Goal: Task Accomplishment & Management: Manage account settings

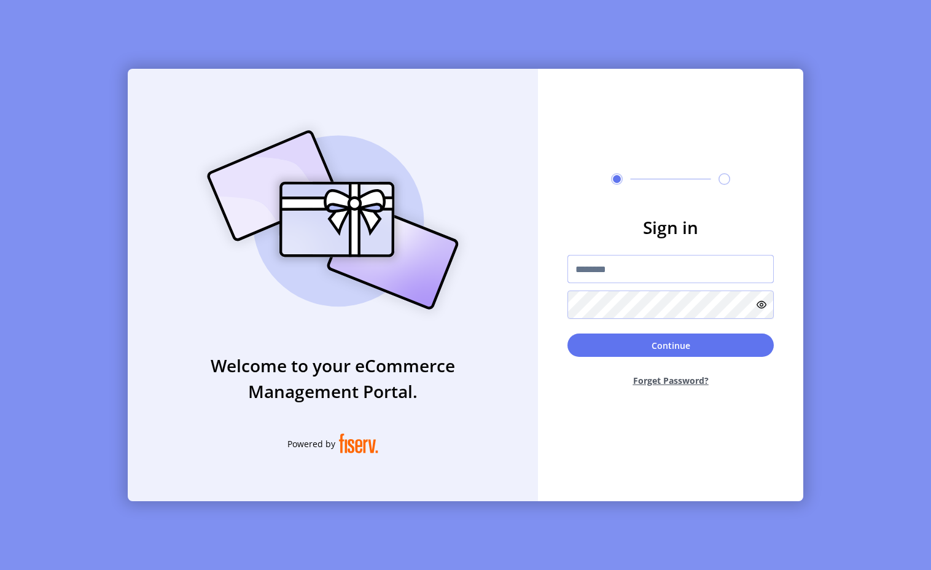
click at [641, 279] on input "text" at bounding box center [671, 269] width 206 height 28
paste input "**********"
type input "**********"
click at [645, 343] on button "Continue" at bounding box center [671, 345] width 206 height 23
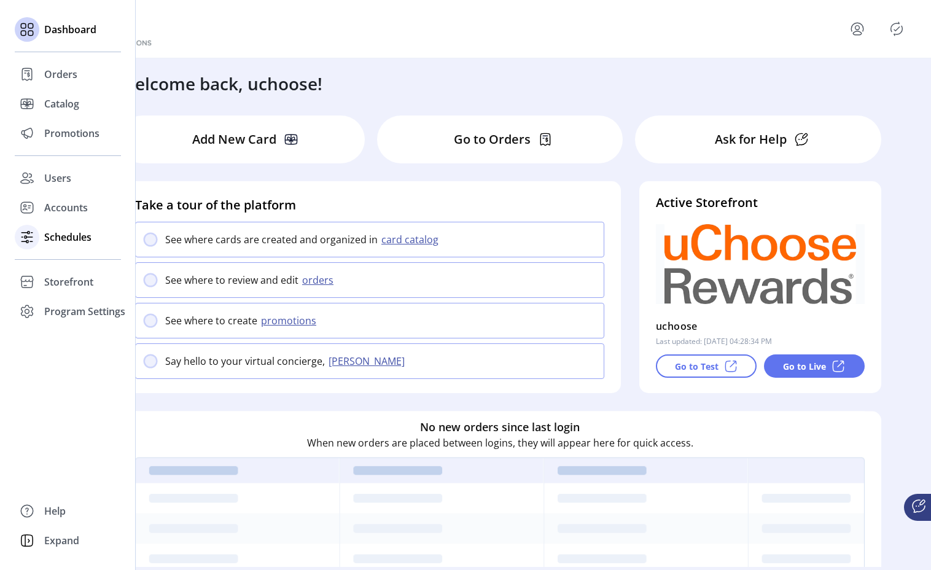
click at [29, 237] on icon at bounding box center [29, 237] width 6 height 0
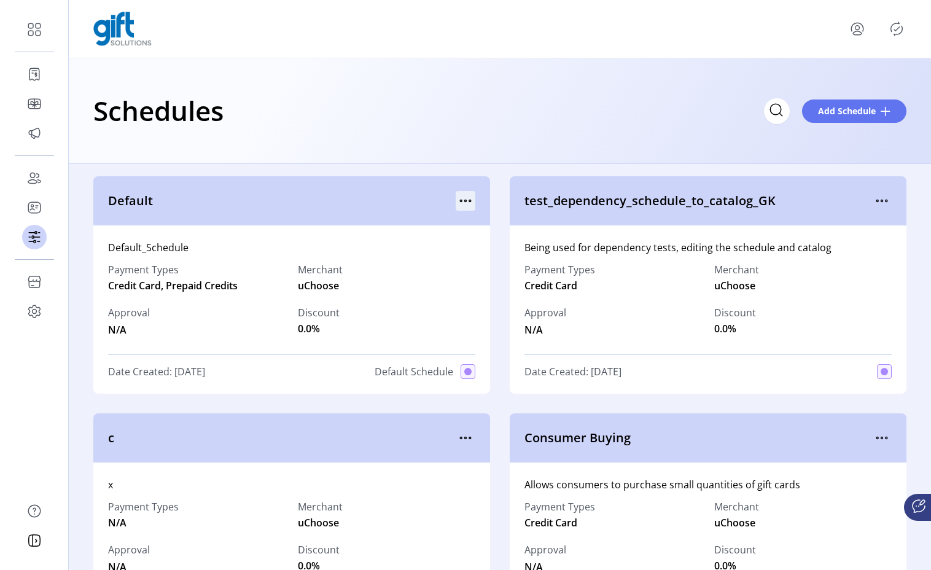
click at [456, 203] on icon "menu" at bounding box center [466, 201] width 20 height 20
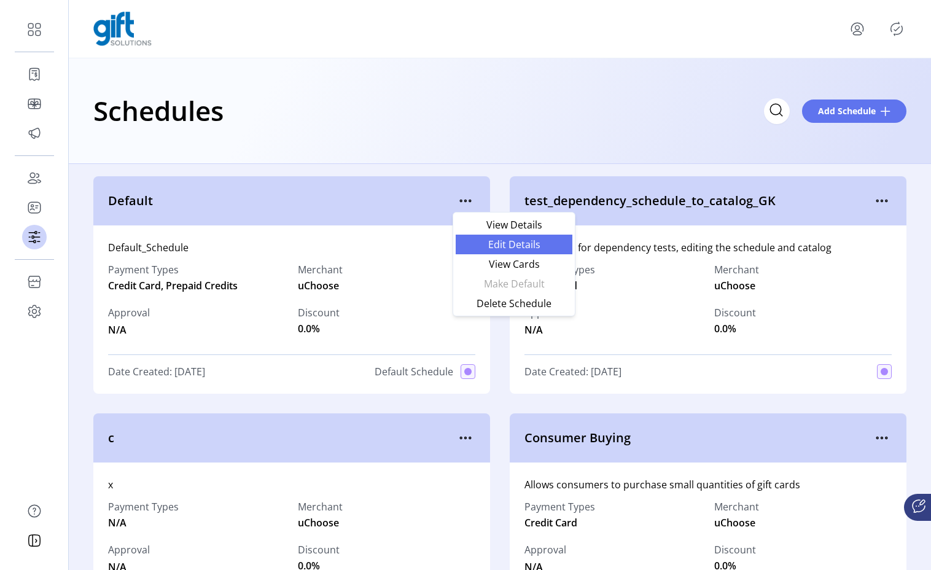
click at [496, 240] on span "Edit Details" at bounding box center [514, 245] width 102 height 10
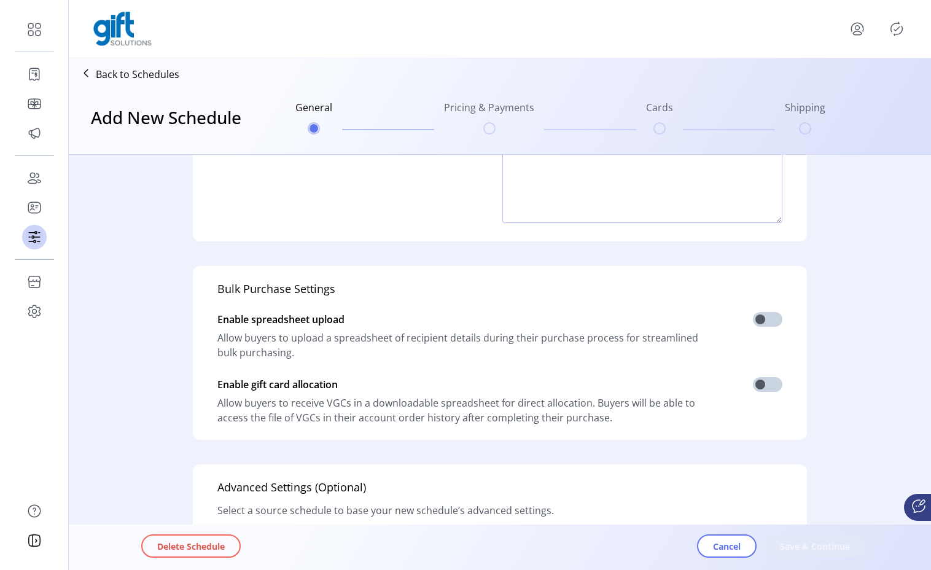
type input "*******"
type textarea "**********"
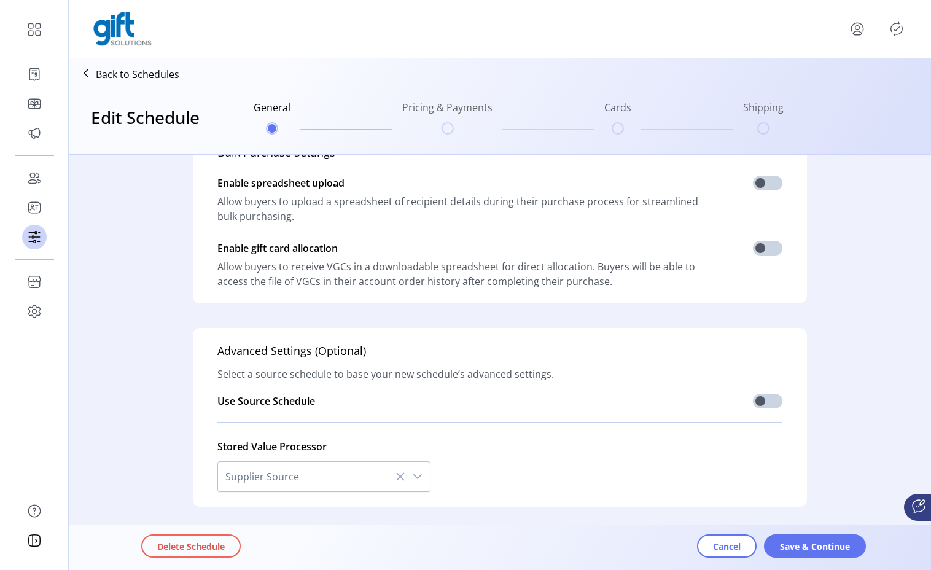
scroll to position [306, 0]
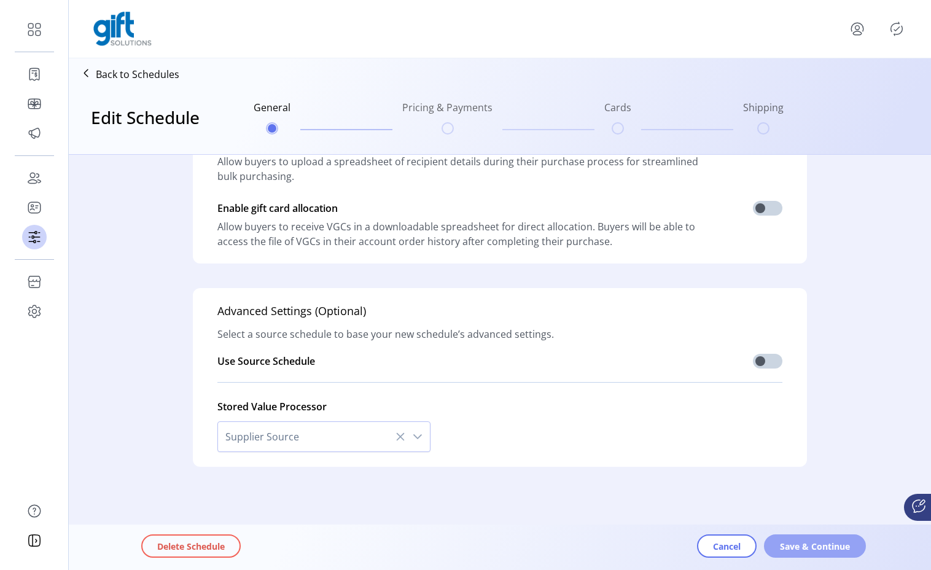
click at [819, 553] on button "Save & Continue" at bounding box center [815, 545] width 102 height 23
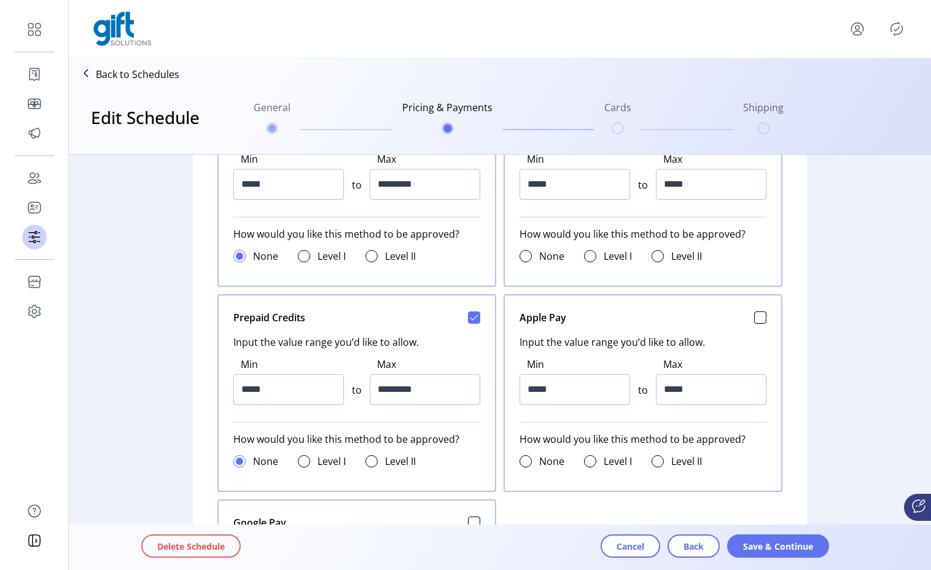
scroll to position [592, 0]
drag, startPoint x: 380, startPoint y: 392, endPoint x: 445, endPoint y: 395, distance: 65.2
click at [445, 395] on input "*********" at bounding box center [425, 391] width 111 height 31
type input "*******"
click at [164, 365] on div "Cart Select a source schedule to base your new schedule’s cart settings off of …" at bounding box center [500, 547] width 786 height 1968
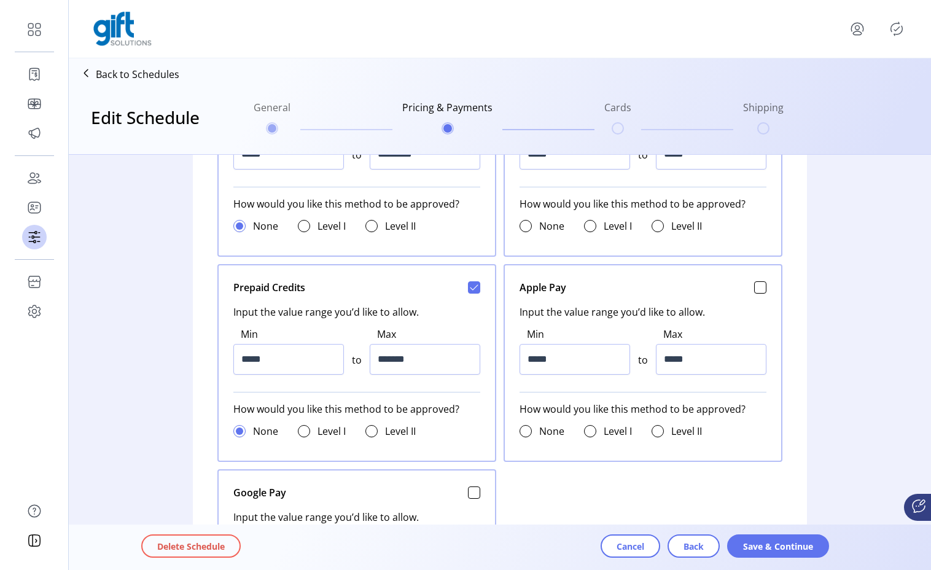
scroll to position [627, 0]
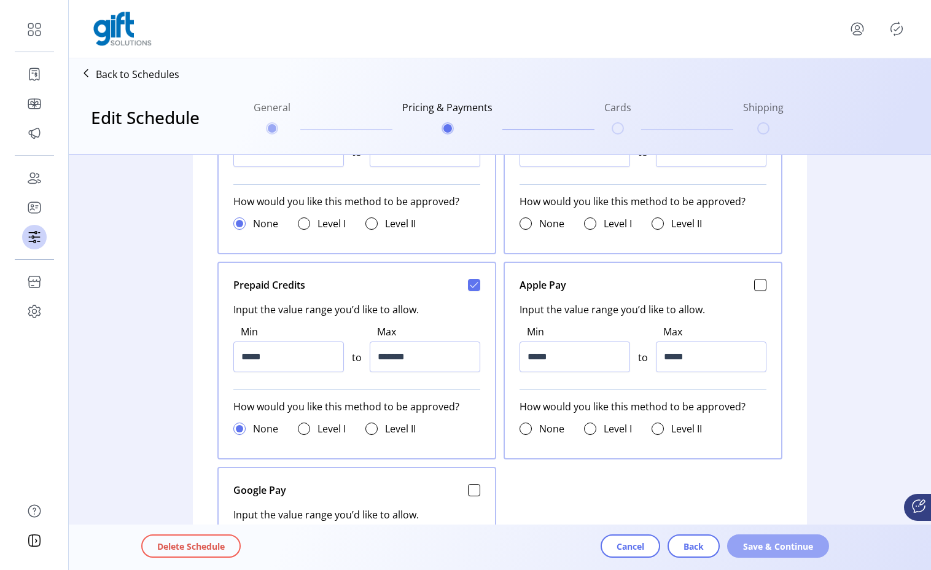
click at [768, 549] on span "Save & Continue" at bounding box center [778, 546] width 70 height 13
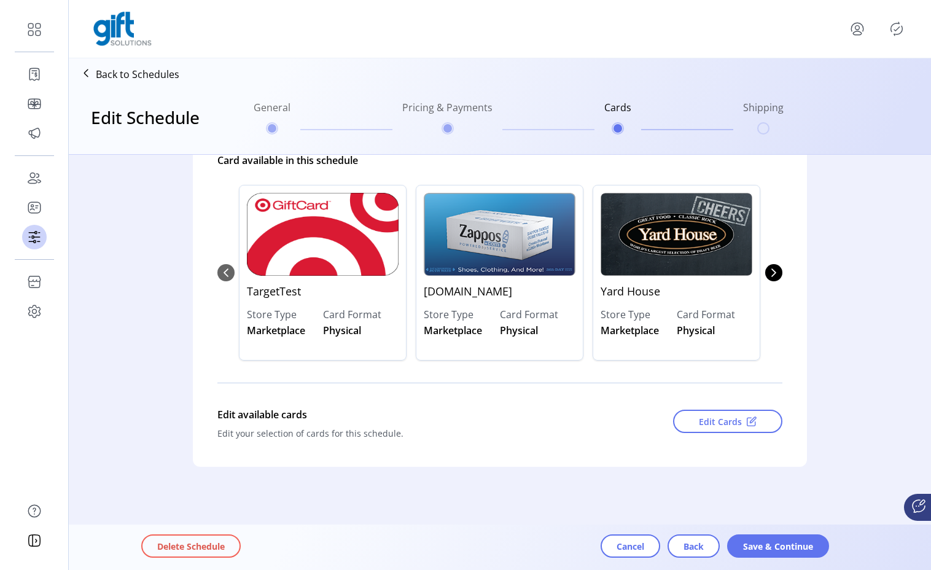
scroll to position [135, 0]
click at [768, 549] on span "Save & Continue" at bounding box center [778, 546] width 70 height 13
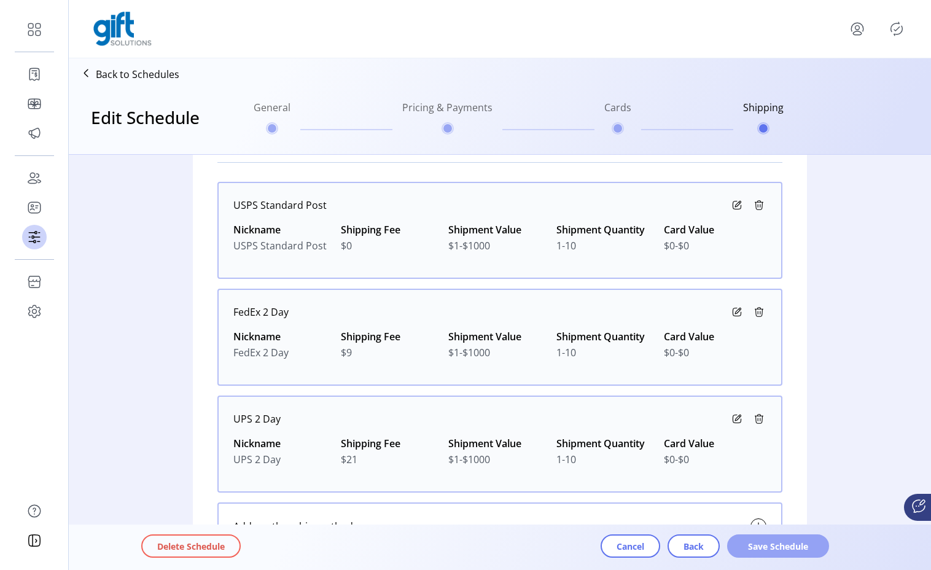
click at [768, 549] on span "Save Schedule" at bounding box center [778, 546] width 70 height 13
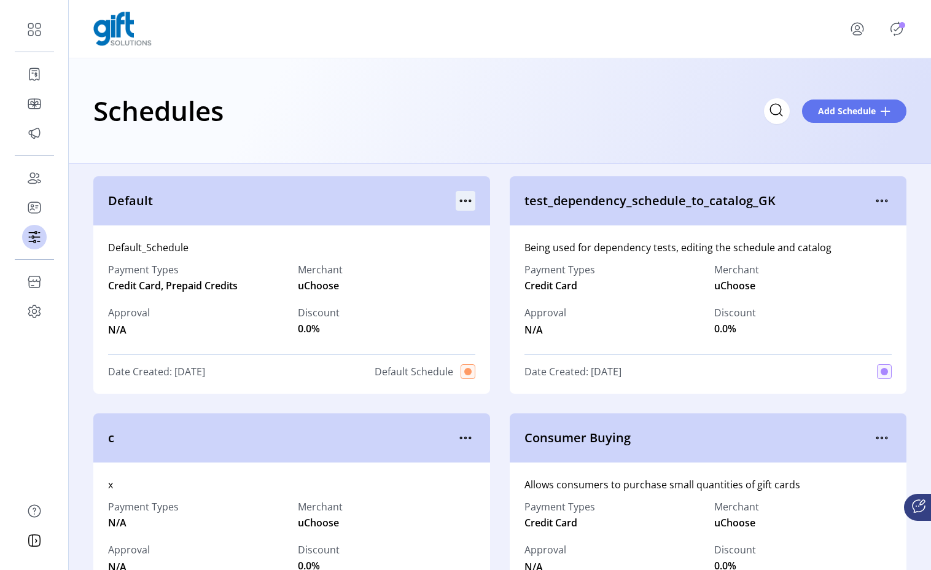
click at [464, 198] on icon "menu" at bounding box center [466, 201] width 20 height 20
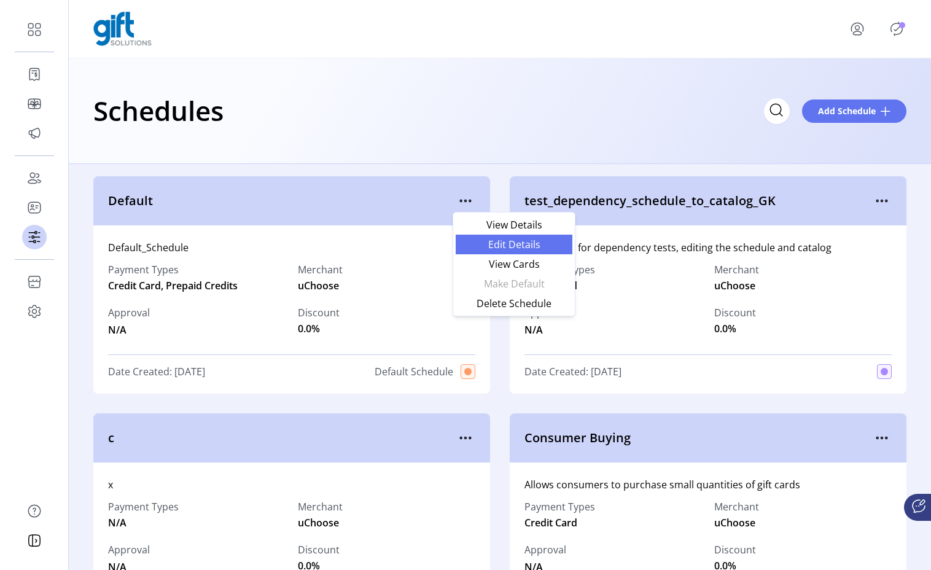
click at [515, 244] on span "Edit Details" at bounding box center [514, 245] width 102 height 10
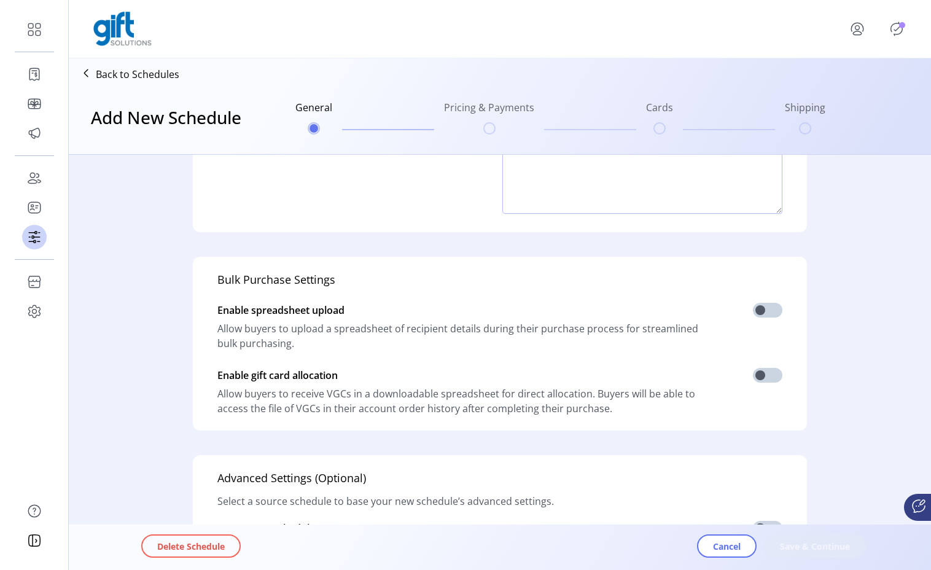
type input "*******"
type textarea "**********"
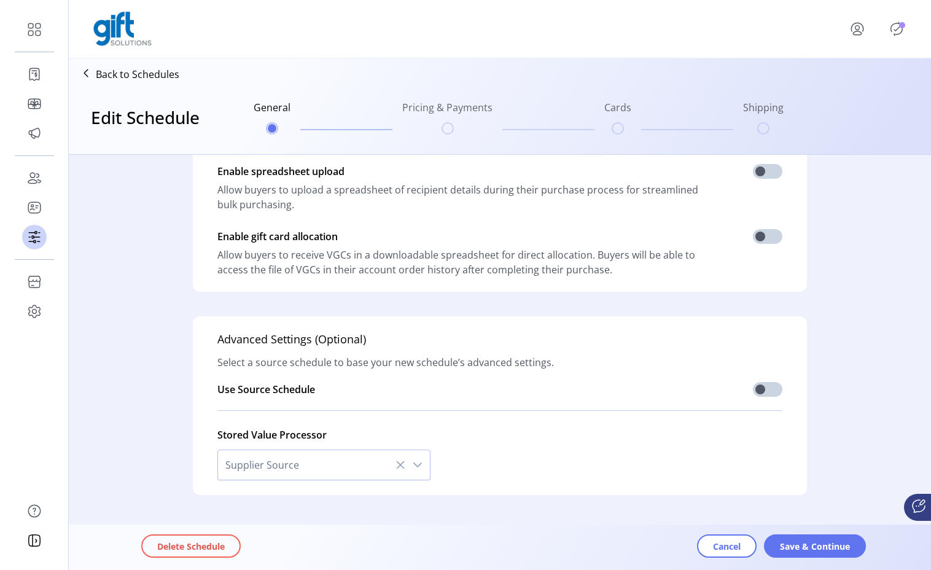
scroll to position [306, 0]
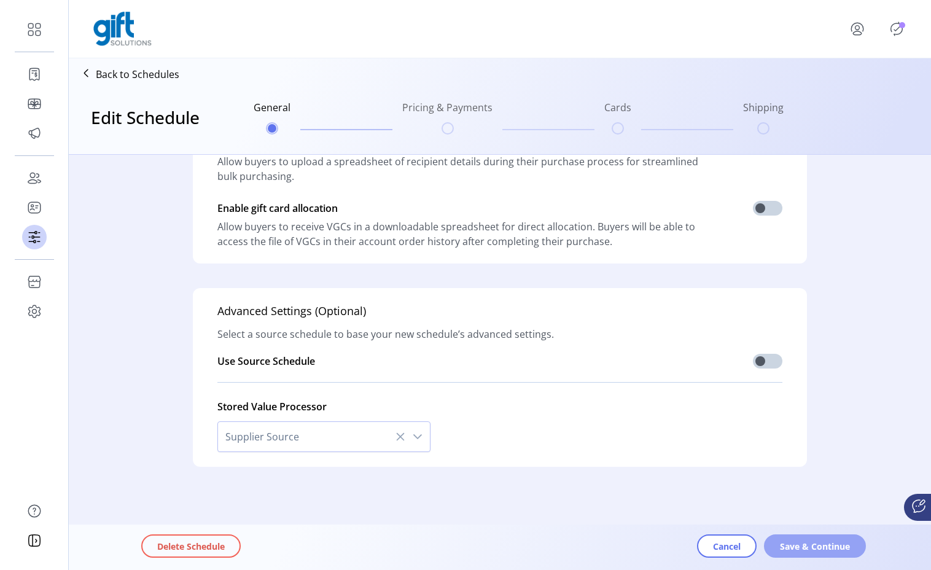
click at [822, 547] on span "Save & Continue" at bounding box center [815, 546] width 70 height 13
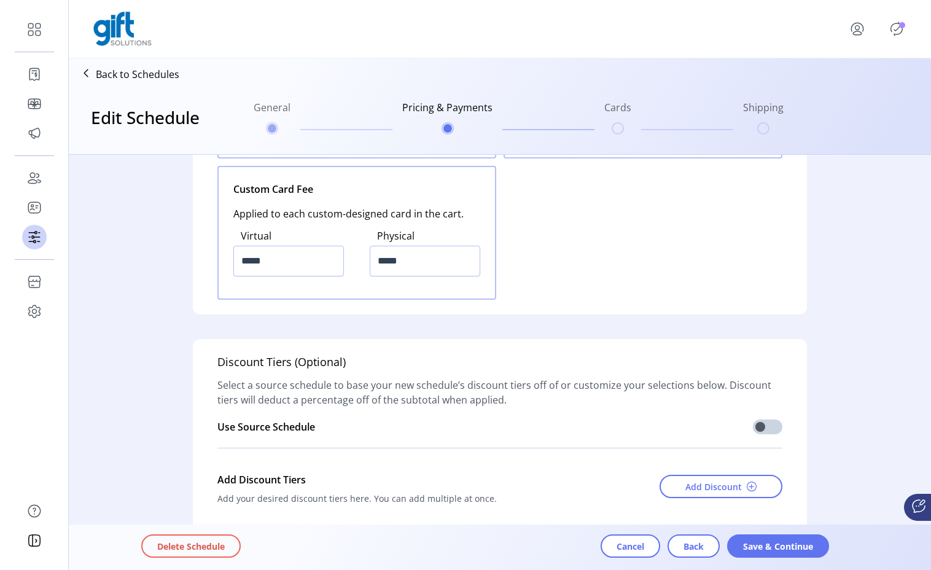
scroll to position [1644, 0]
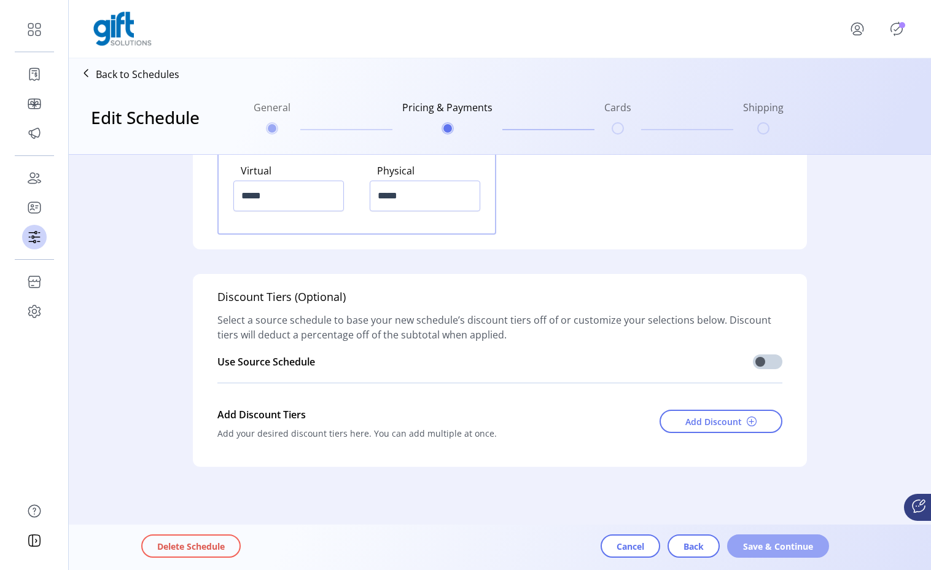
click at [776, 548] on span "Save & Continue" at bounding box center [778, 546] width 70 height 13
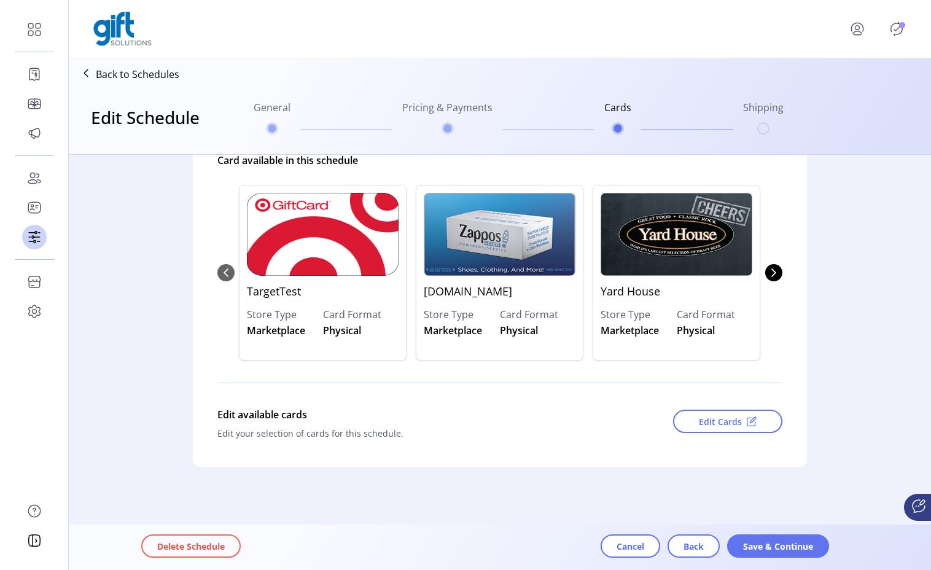
scroll to position [135, 0]
click at [778, 544] on span "Save & Continue" at bounding box center [778, 546] width 70 height 13
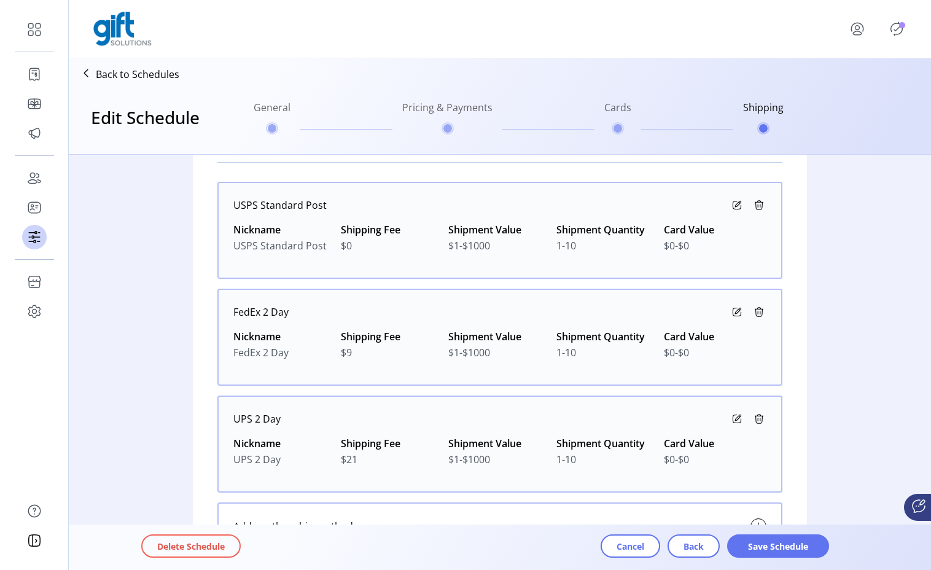
click at [778, 544] on span "Save Schedule" at bounding box center [778, 546] width 70 height 13
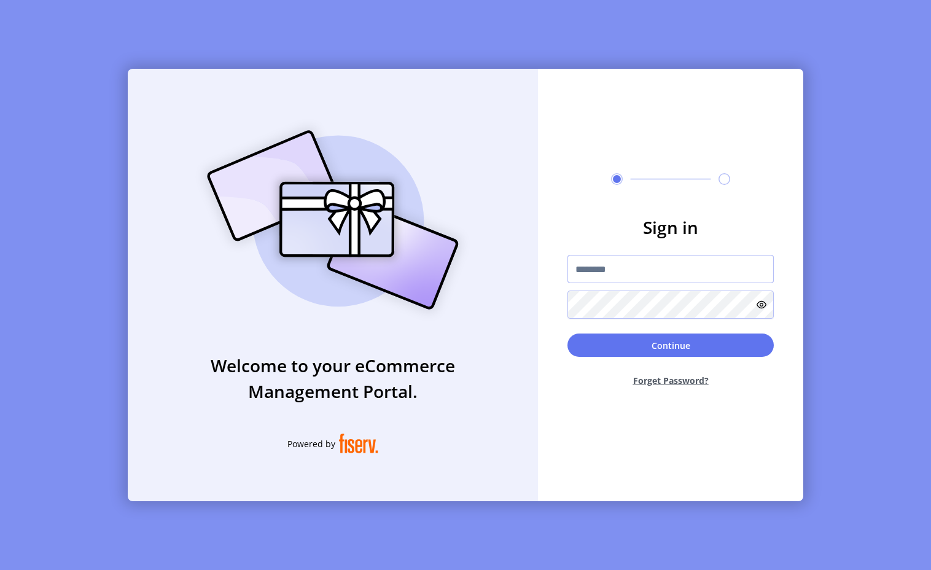
click at [651, 269] on input "text" at bounding box center [671, 269] width 206 height 28
paste input "**********"
type input "**********"
click at [645, 348] on button "Continue" at bounding box center [671, 345] width 206 height 23
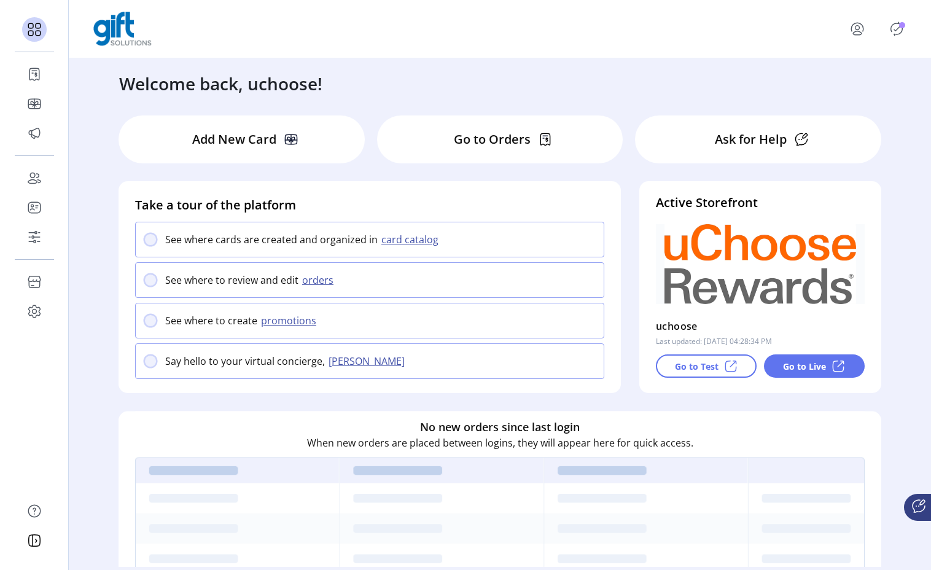
click at [848, 26] on icon "menu" at bounding box center [858, 29] width 20 height 20
click at [829, 81] on span "Sign Out" at bounding box center [833, 82] width 92 height 10
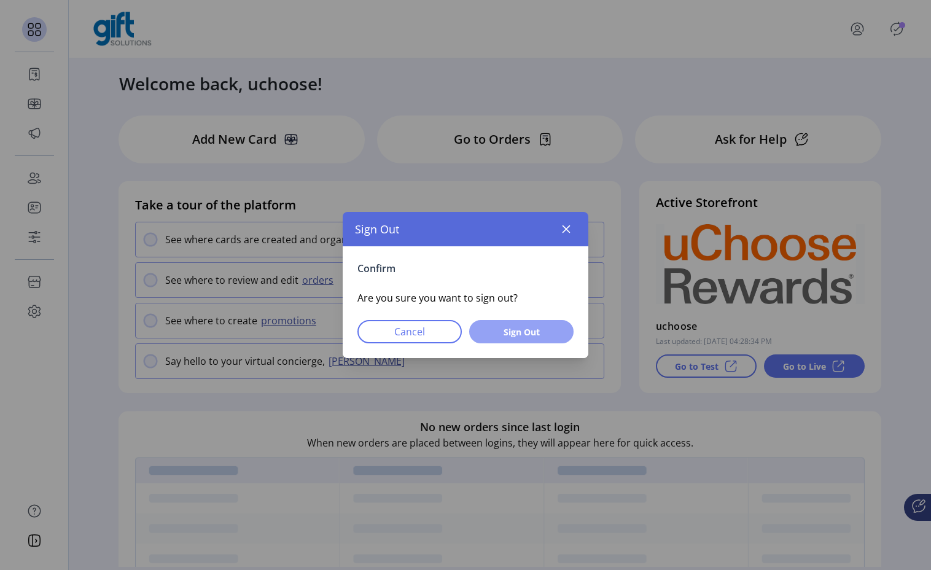
click at [537, 330] on span "Sign Out" at bounding box center [521, 332] width 72 height 13
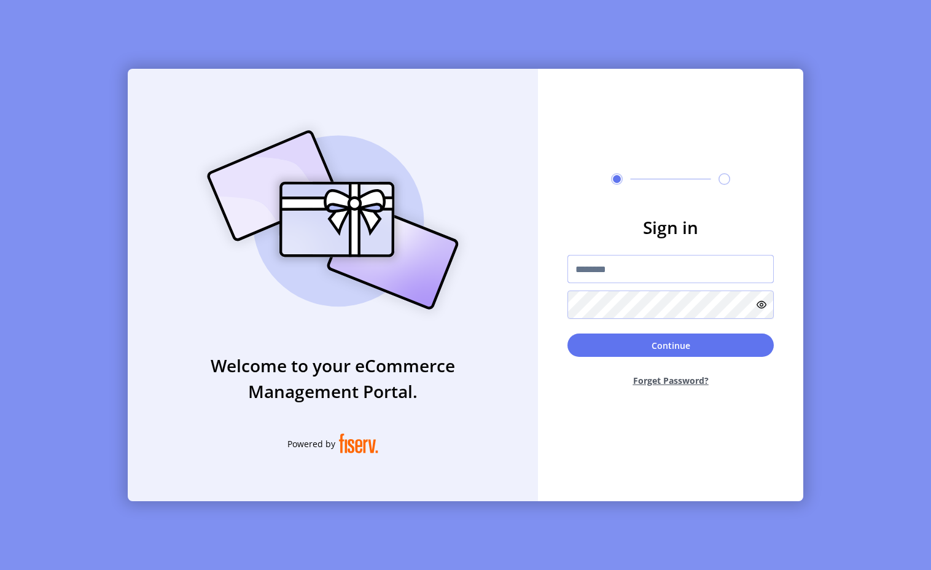
click at [630, 264] on input "text" at bounding box center [671, 269] width 206 height 28
paste input "**********"
type input "**********"
click at [650, 338] on button "Continue" at bounding box center [671, 345] width 206 height 23
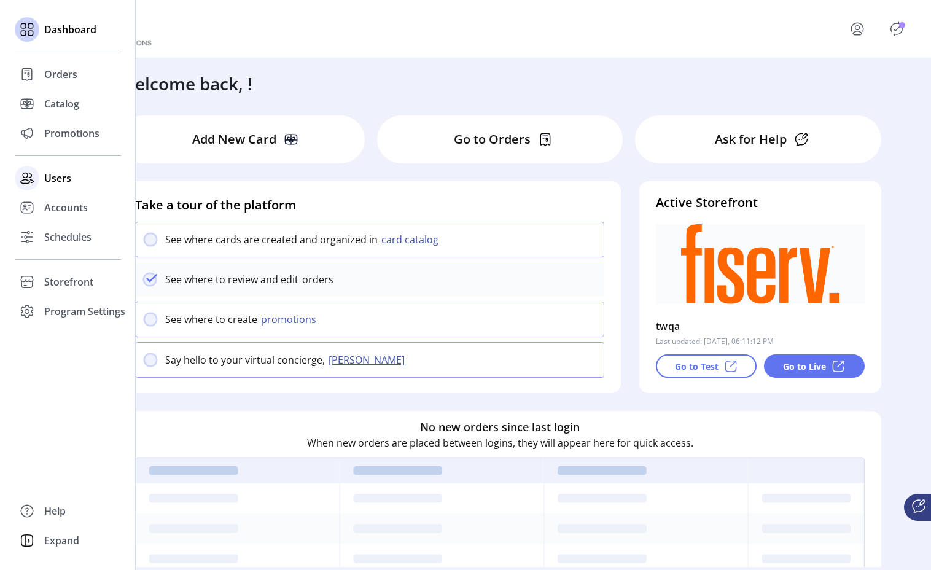
click at [45, 174] on span "Users" at bounding box center [57, 178] width 27 height 15
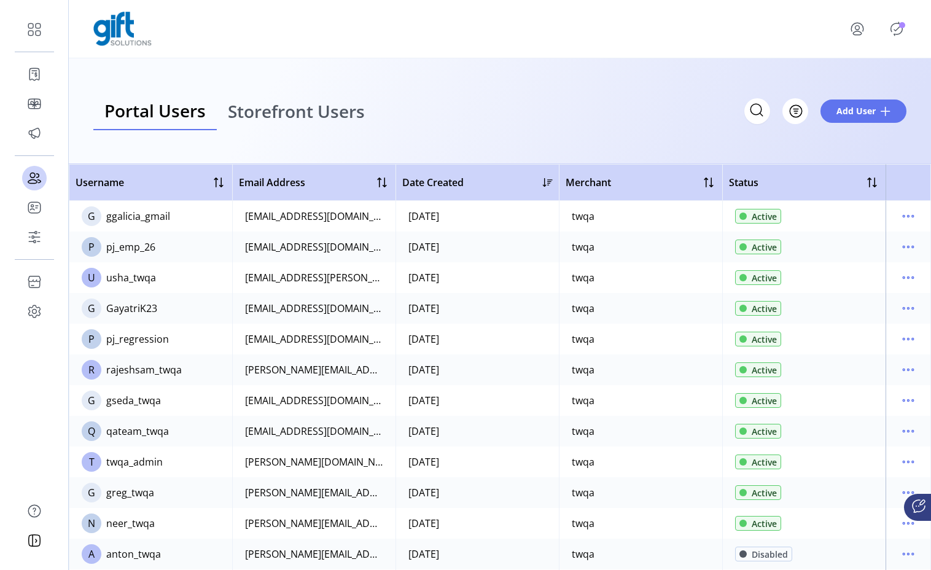
click at [276, 108] on span "Storefront Users" at bounding box center [296, 111] width 137 height 17
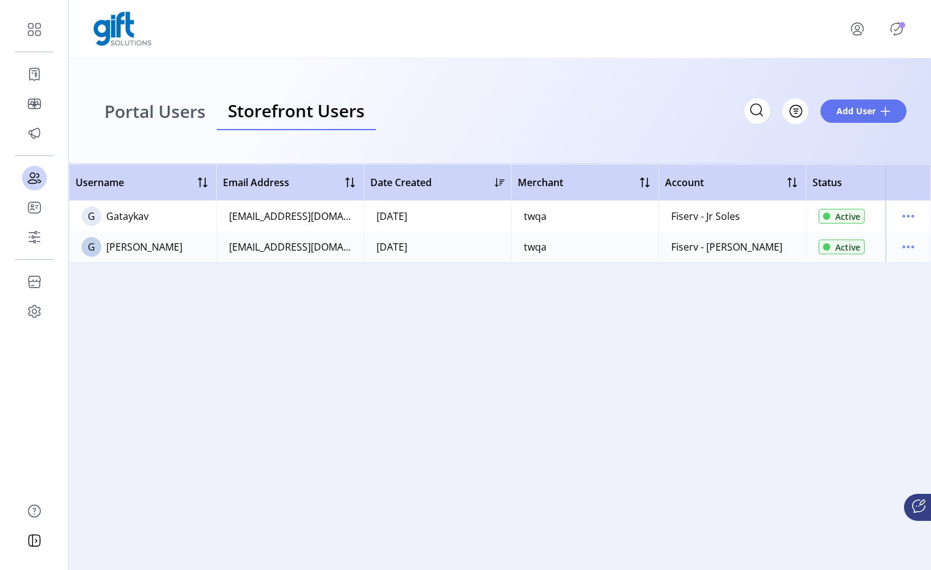
click at [179, 115] on span "Portal Users" at bounding box center [154, 111] width 101 height 17
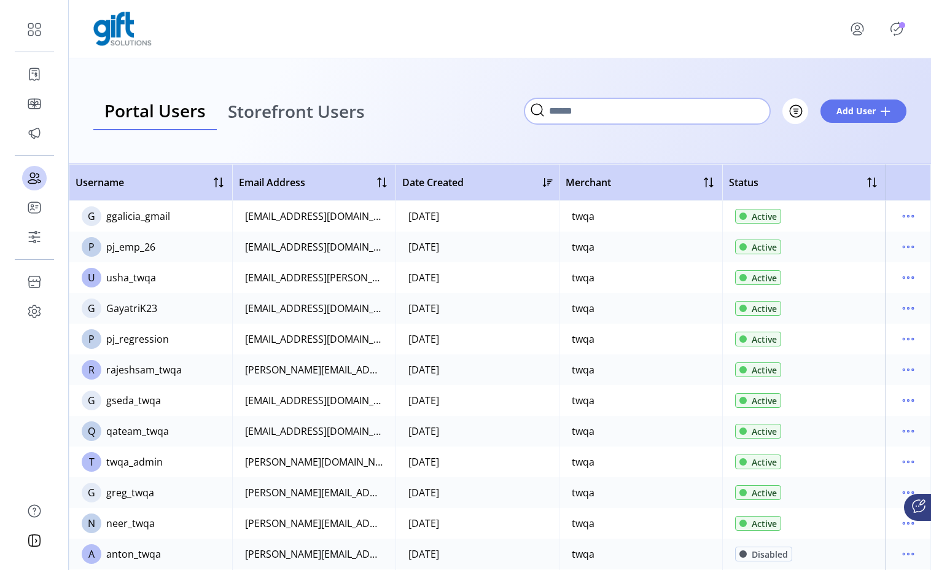
click at [754, 116] on input "Search" at bounding box center [648, 111] width 246 height 26
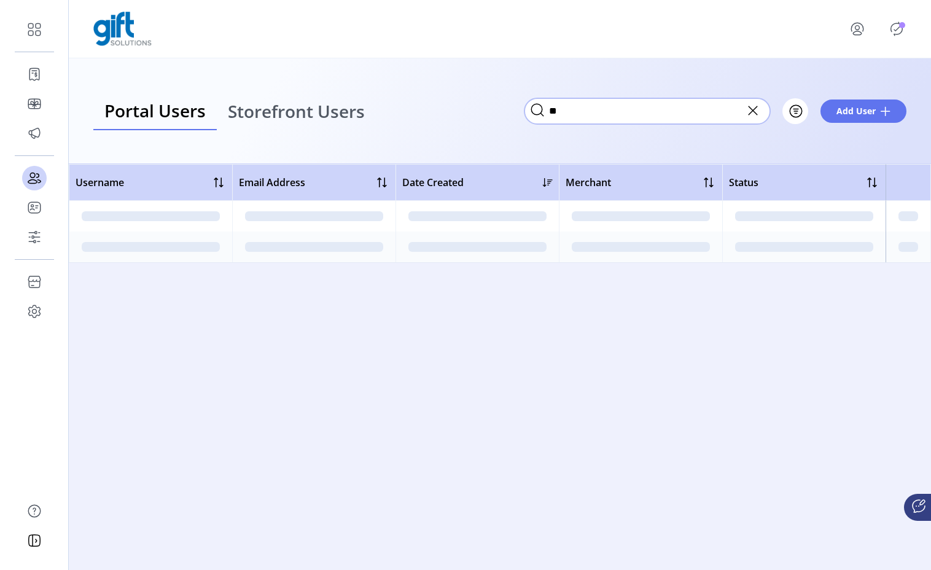
type input "*"
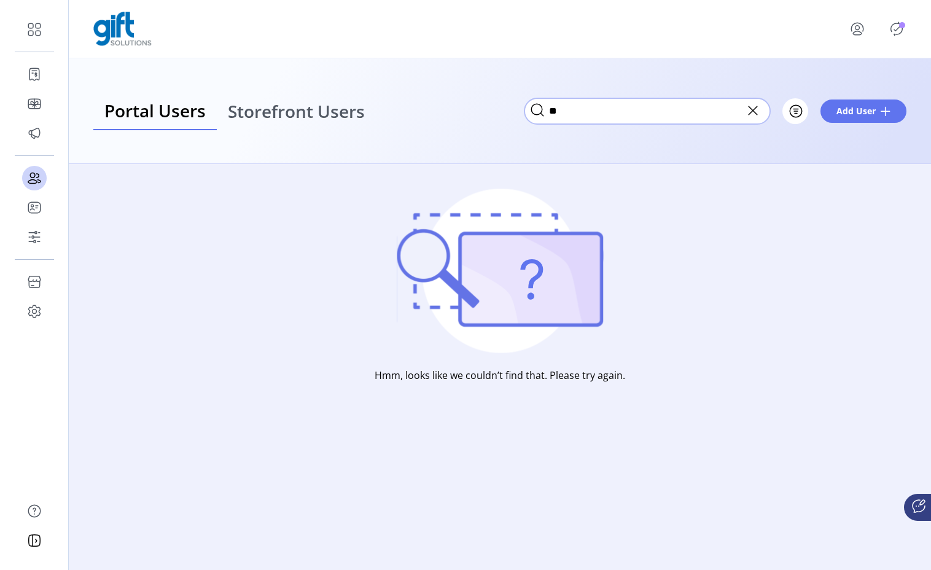
type input "*"
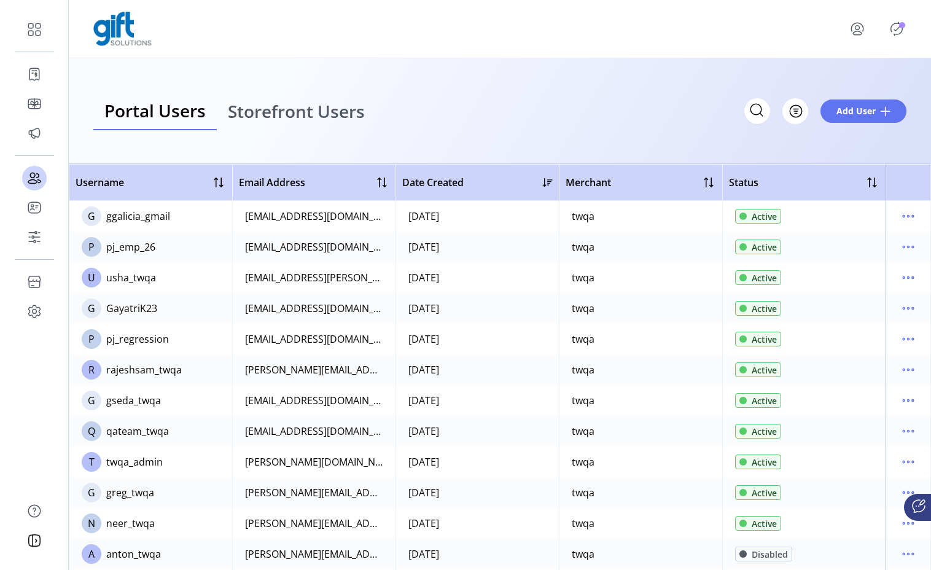
click at [293, 115] on span "Storefront Users" at bounding box center [296, 111] width 137 height 17
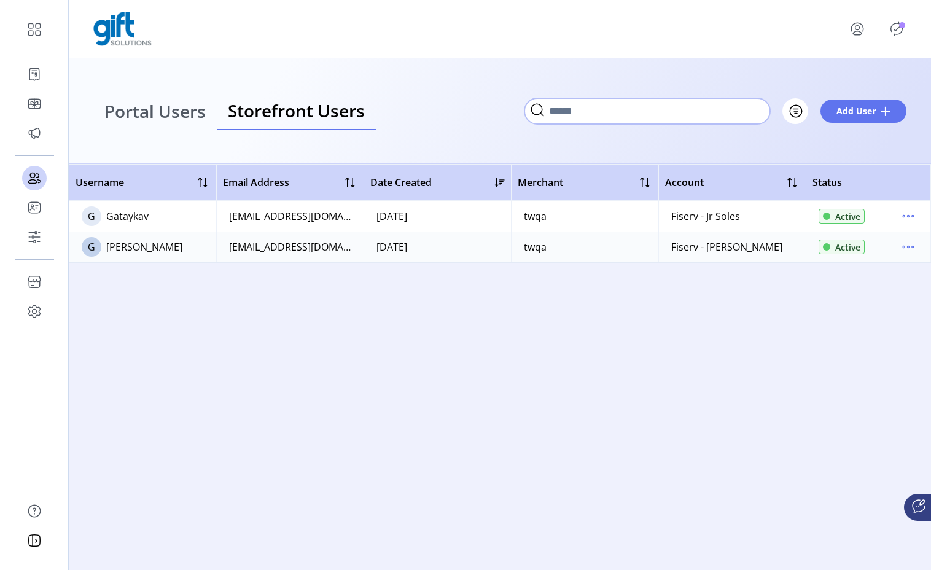
click at [703, 110] on input "Search" at bounding box center [648, 111] width 246 height 26
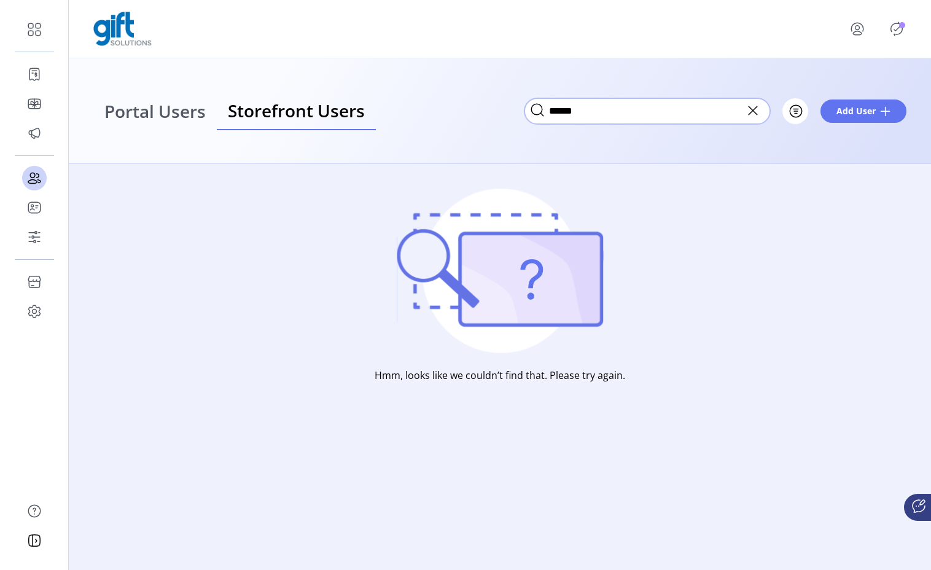
type input "******"
click at [759, 112] on icon at bounding box center [753, 111] width 20 height 20
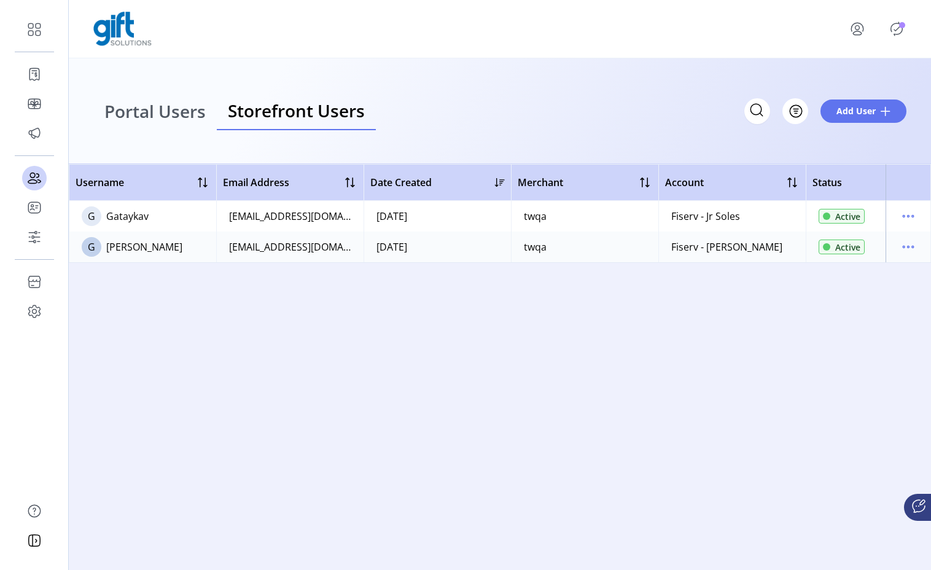
click at [484, 147] on div "Portal Users Storefront Users Filter Add User" at bounding box center [500, 111] width 862 height 106
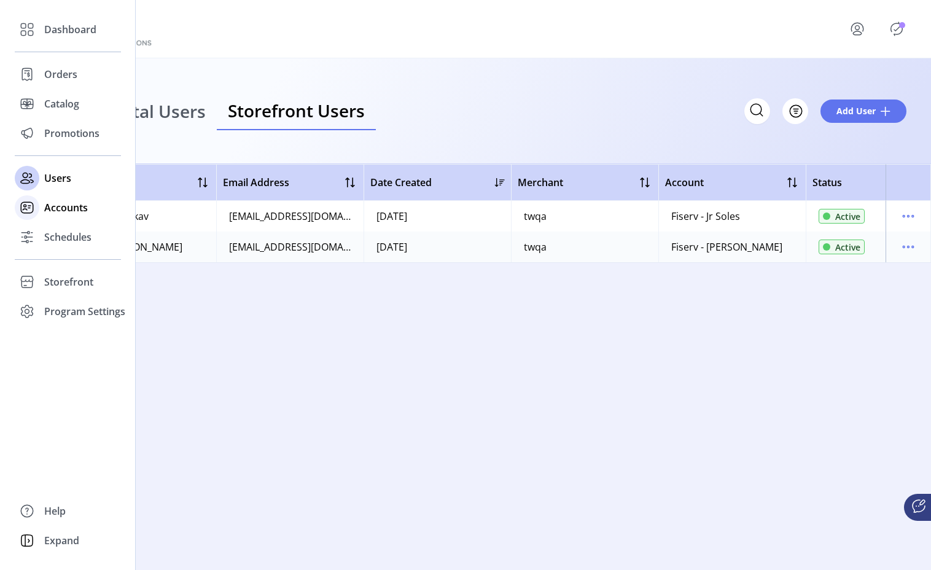
click at [42, 206] on div "Accounts" at bounding box center [68, 207] width 106 height 29
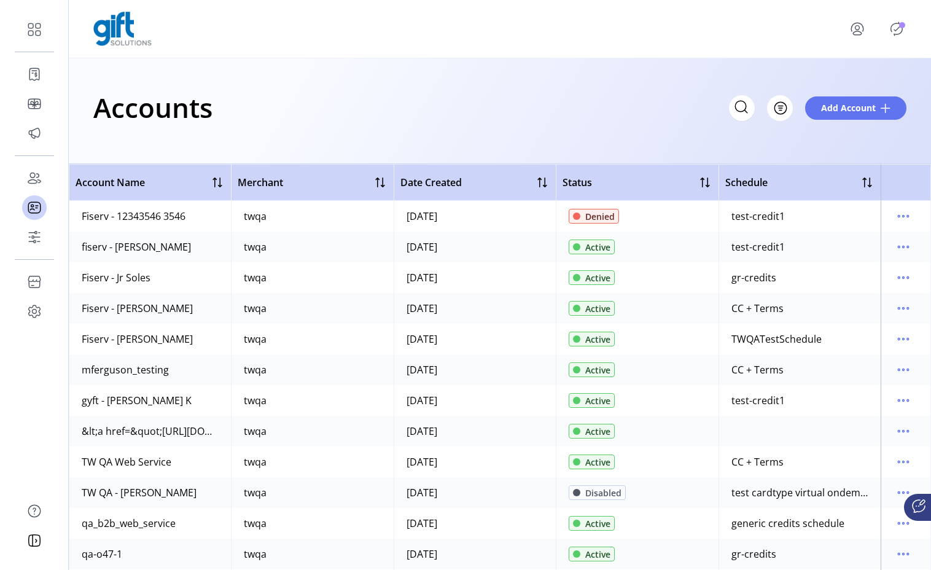
click at [739, 103] on icon at bounding box center [742, 107] width 20 height 20
type input "******"
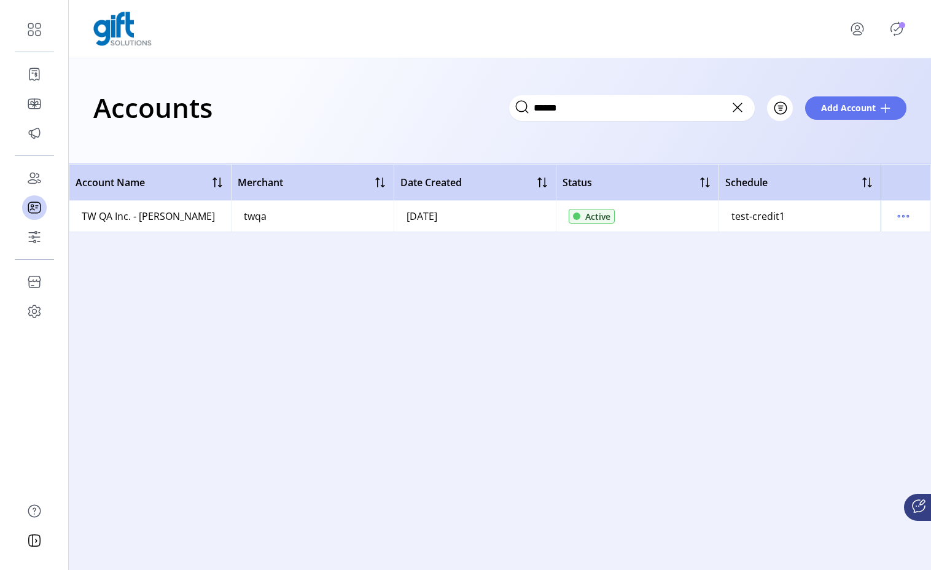
click at [150, 219] on div "TW QA Inc. - [PERSON_NAME]" at bounding box center [148, 216] width 133 height 15
click at [904, 213] on icon "menu" at bounding box center [904, 216] width 20 height 20
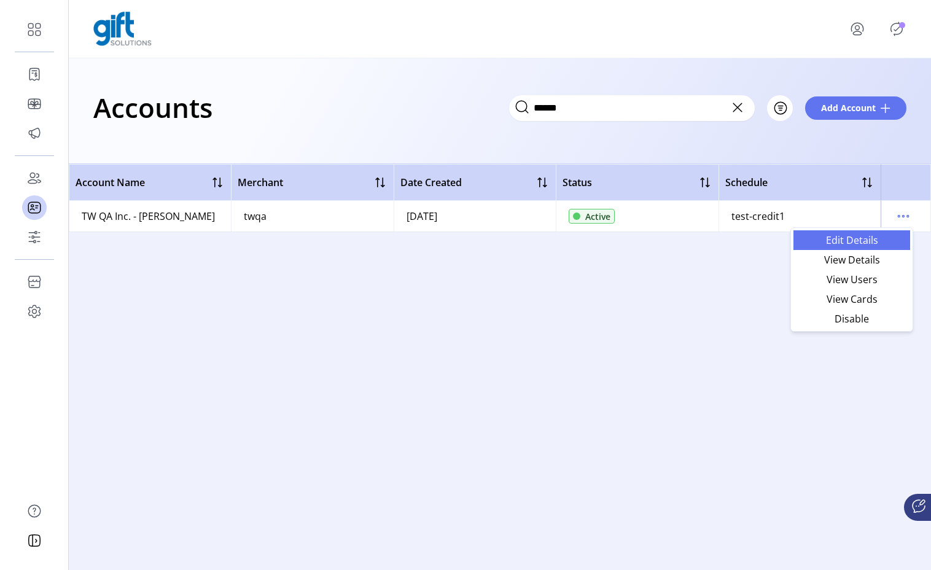
click at [863, 235] on span "Edit Details" at bounding box center [852, 240] width 102 height 10
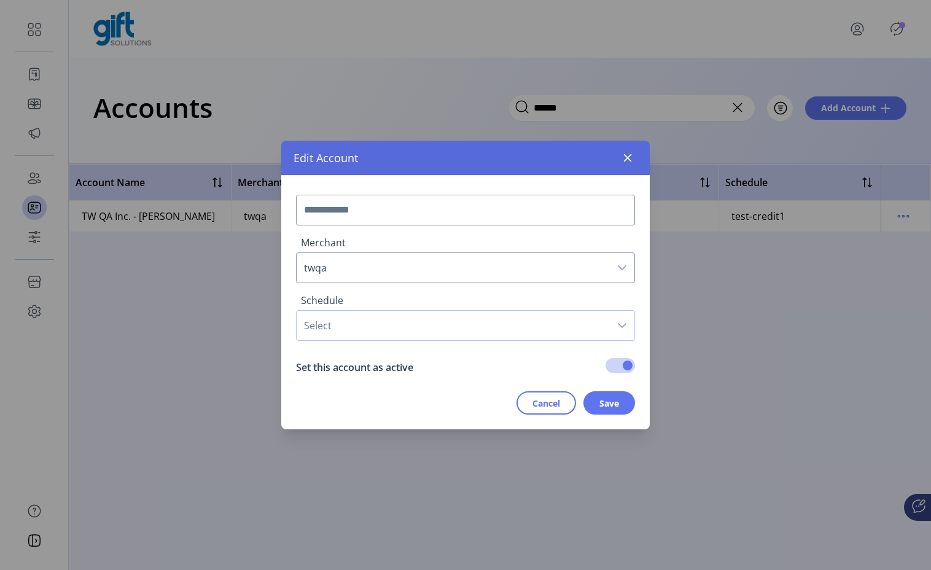
type input "**********"
click at [419, 271] on span "Select" at bounding box center [453, 267] width 313 height 29
click at [419, 324] on span "test-credit1" at bounding box center [453, 325] width 313 height 29
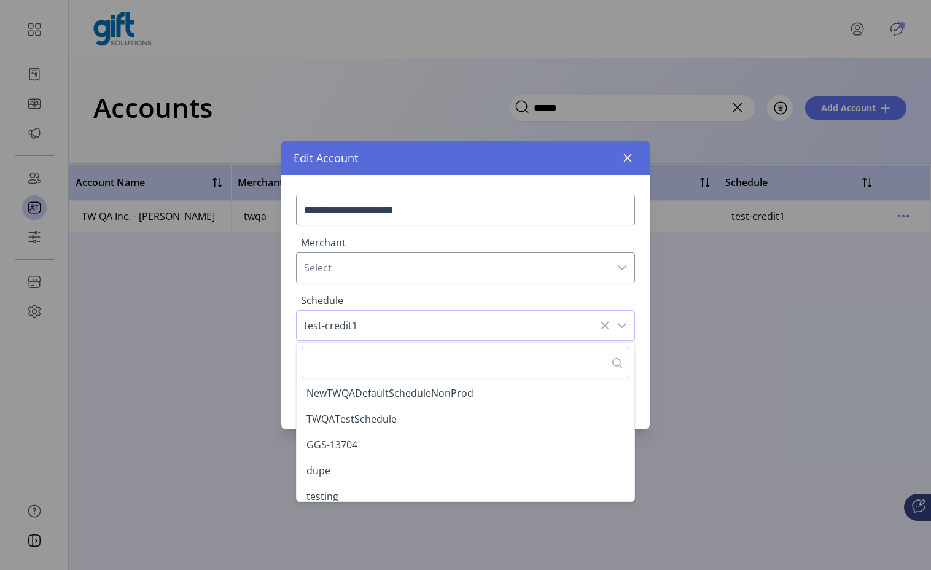
click at [291, 402] on div "**********" at bounding box center [465, 302] width 369 height 254
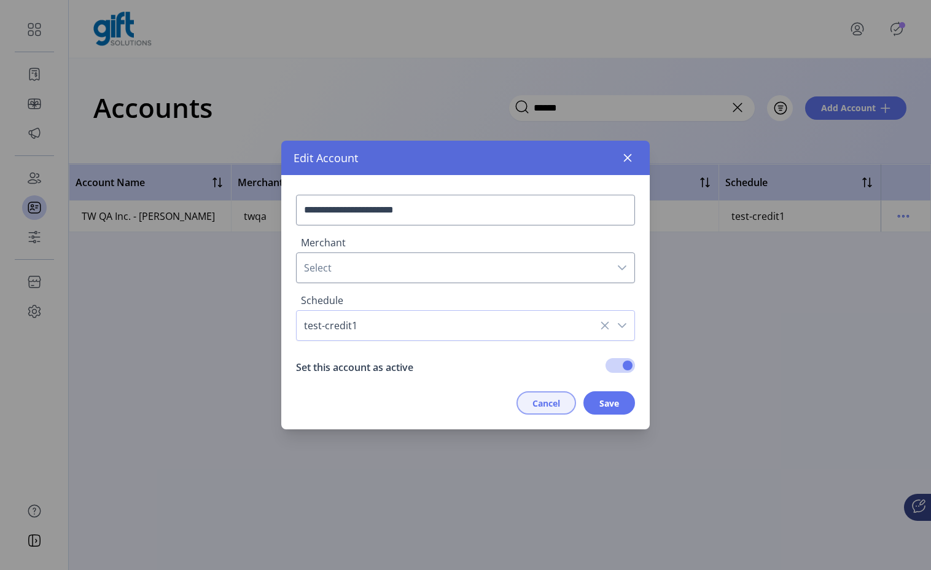
click at [553, 400] on span "Cancel" at bounding box center [547, 403] width 28 height 13
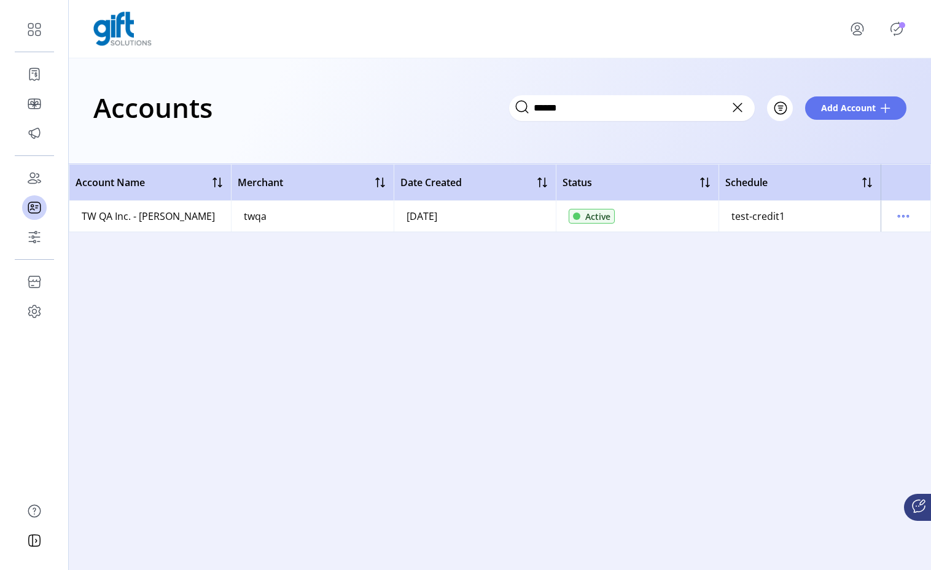
click at [345, 314] on div "Account Name Merchant Date Created Status Schedule TW QA Inc. - [PERSON_NAME] t…" at bounding box center [500, 367] width 862 height 406
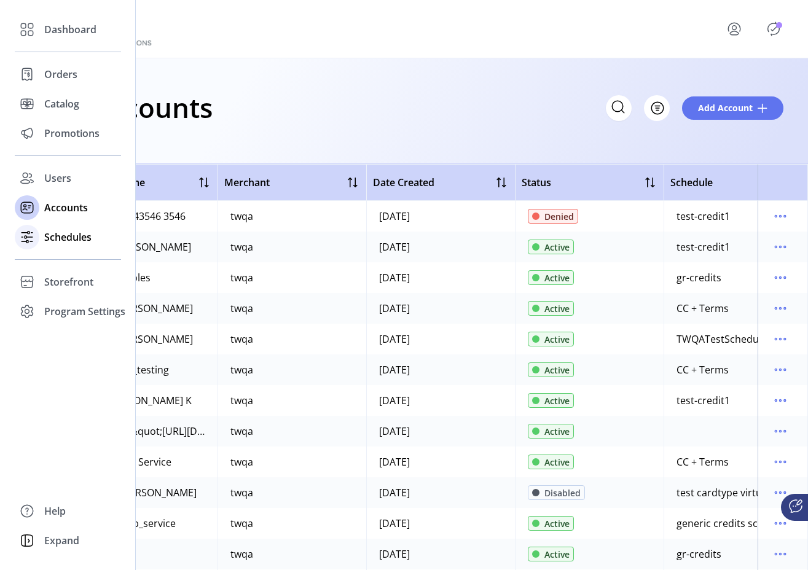
click at [41, 236] on div "Schedules" at bounding box center [68, 236] width 106 height 29
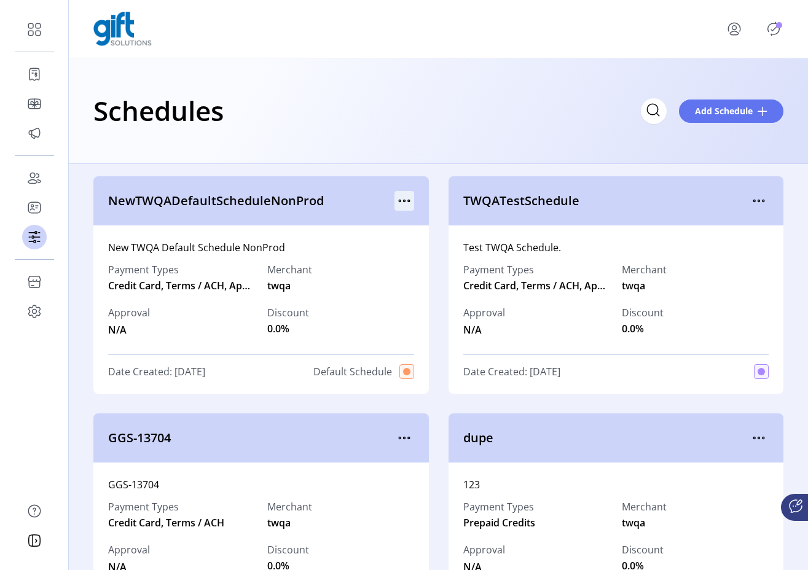
click at [405, 197] on icon "menu" at bounding box center [404, 201] width 20 height 20
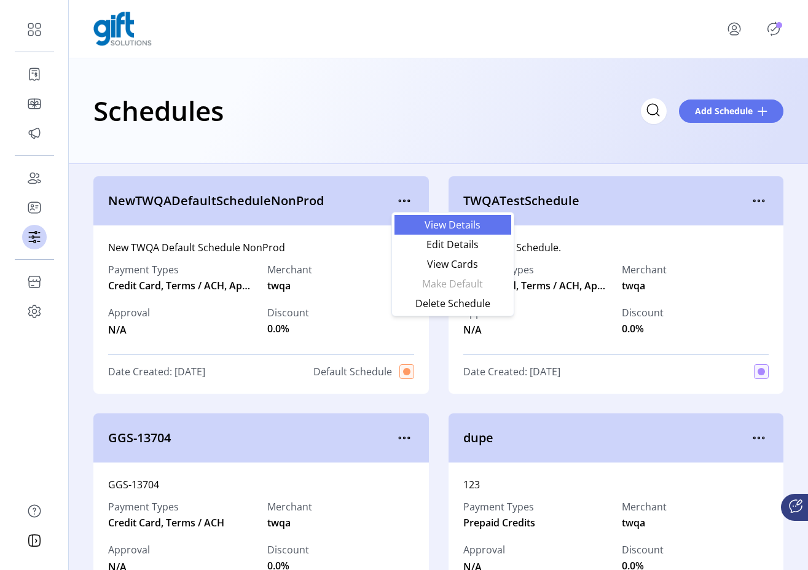
click at [419, 220] on span "View Details" at bounding box center [453, 225] width 102 height 10
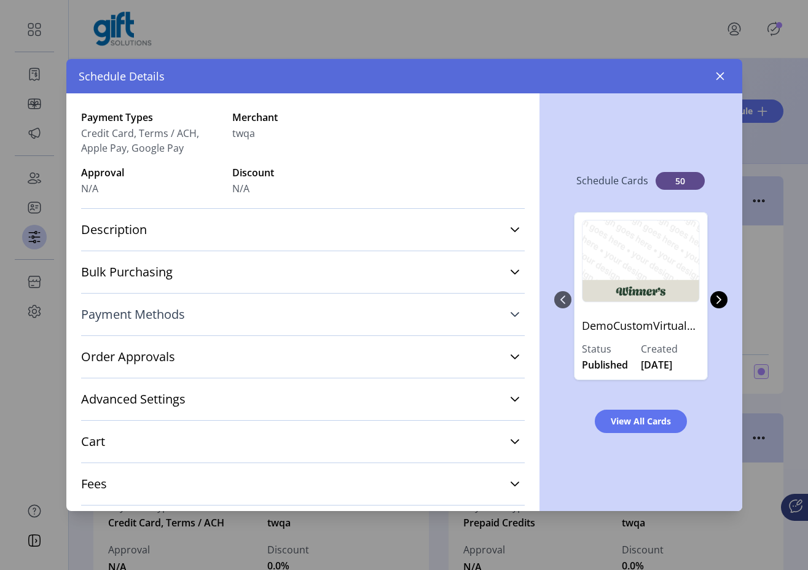
scroll to position [134, 0]
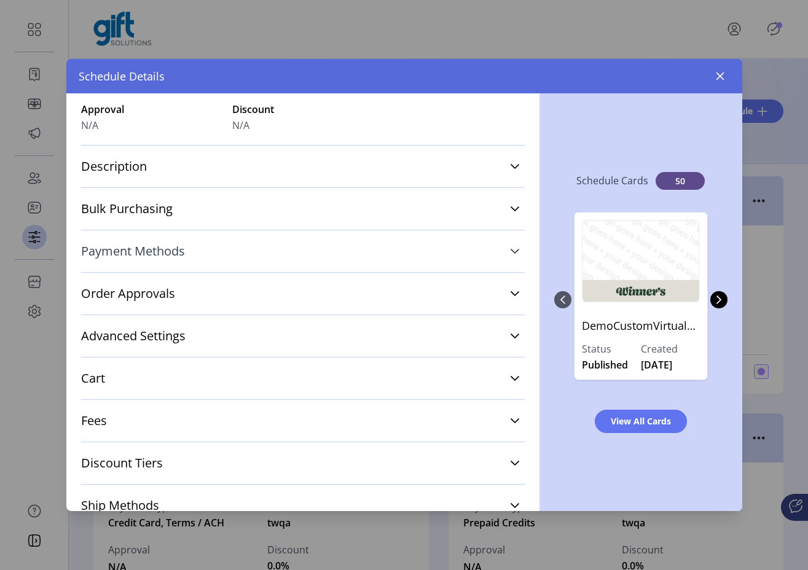
click at [200, 256] on link "Payment Methods" at bounding box center [302, 251] width 443 height 27
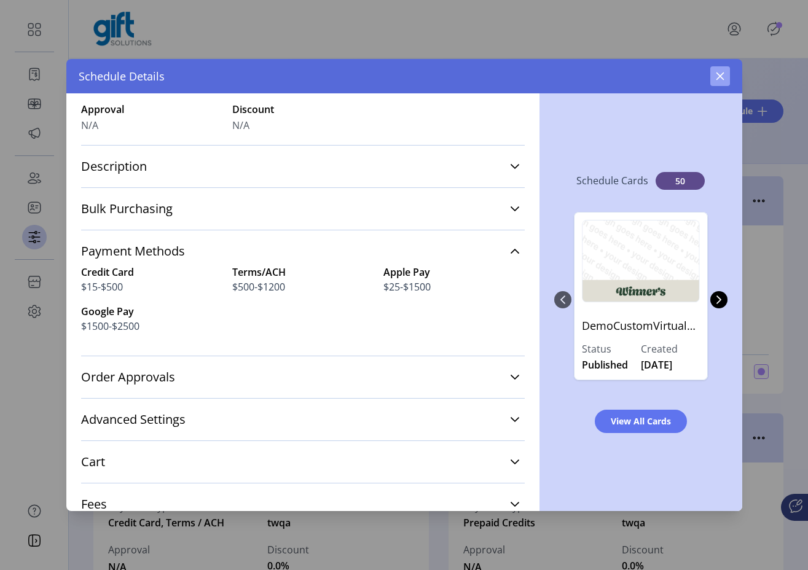
click at [721, 73] on icon "button" at bounding box center [720, 76] width 10 height 10
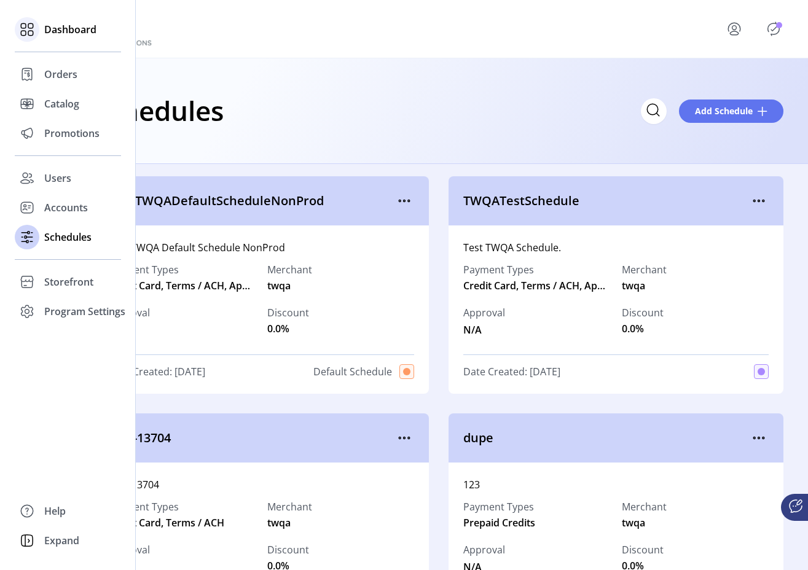
click at [52, 33] on span "Dashboard" at bounding box center [70, 29] width 52 height 15
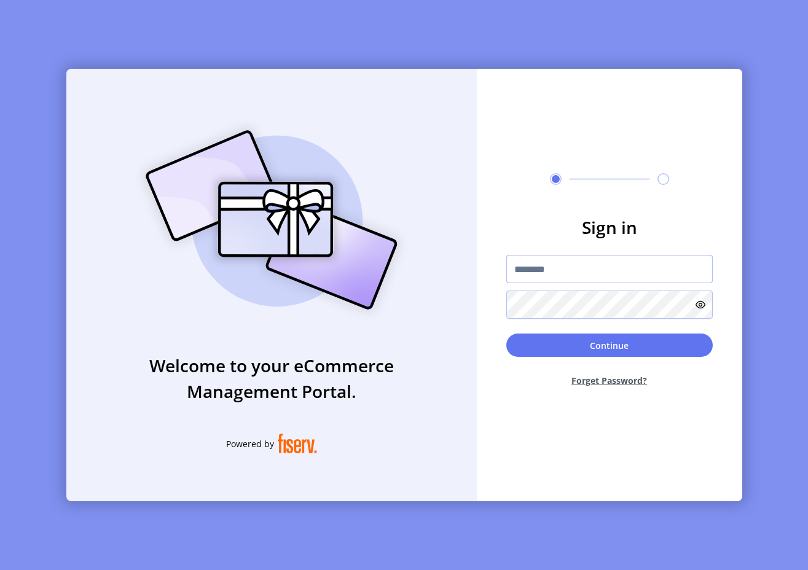
click at [555, 271] on input "text" at bounding box center [609, 269] width 206 height 28
paste input "**********"
type input "**********"
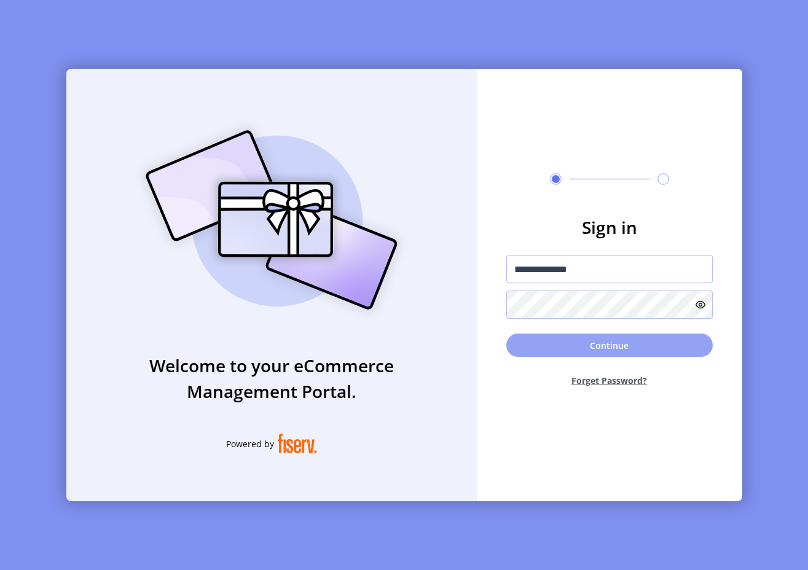
click at [574, 338] on button "Continue" at bounding box center [609, 345] width 206 height 23
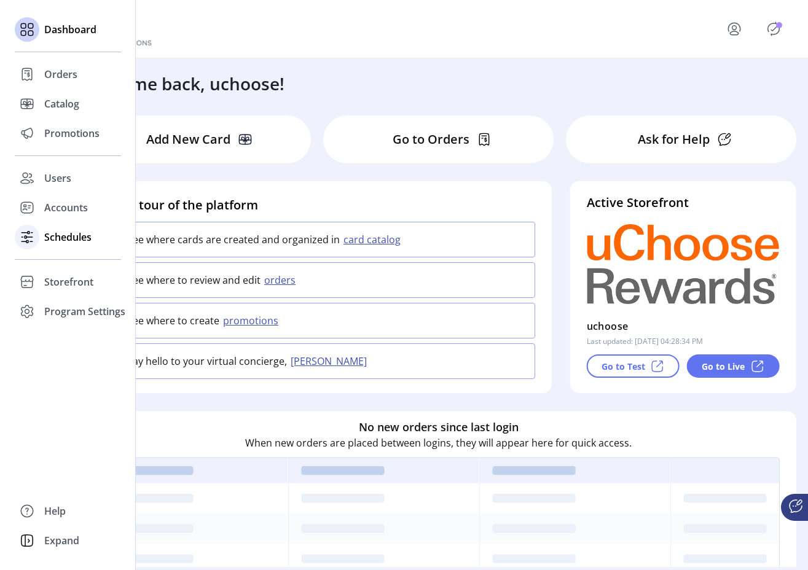
click at [31, 237] on icon at bounding box center [29, 237] width 6 height 0
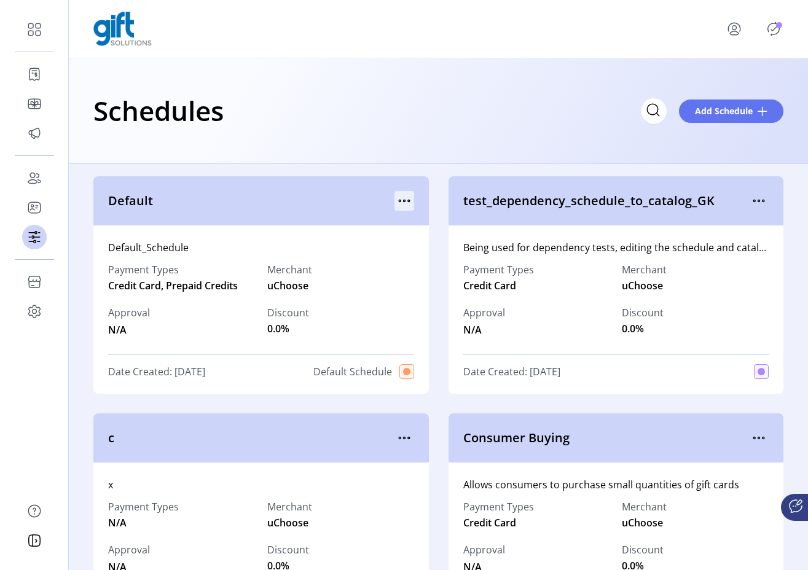
click at [402, 197] on icon "menu" at bounding box center [404, 201] width 20 height 20
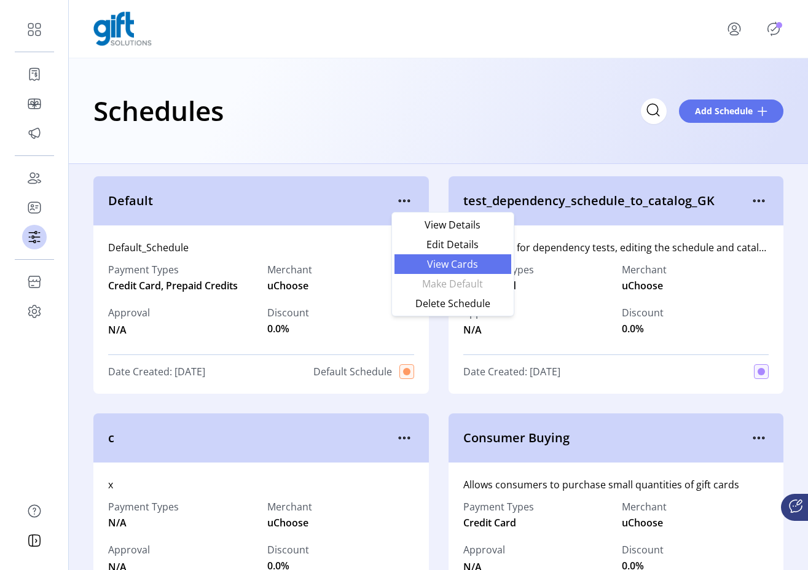
click at [438, 261] on span "View Cards" at bounding box center [453, 264] width 102 height 10
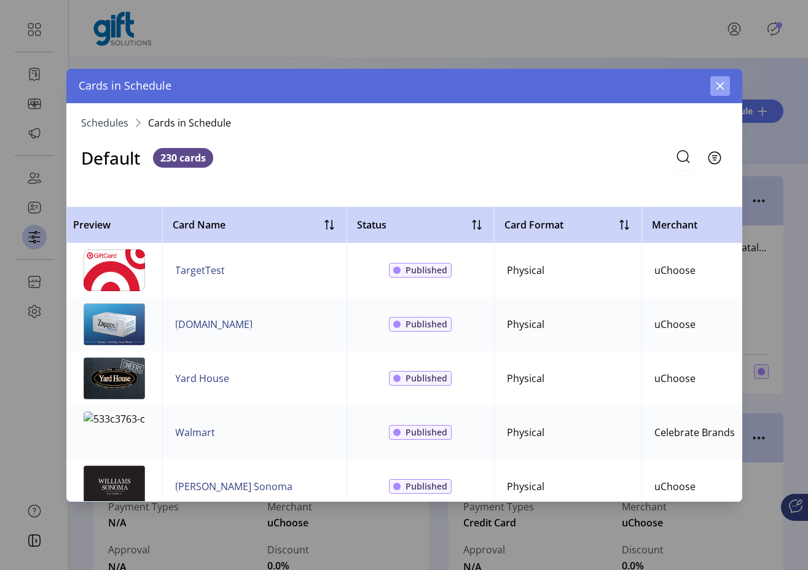
click at [722, 84] on icon "button" at bounding box center [720, 86] width 10 height 10
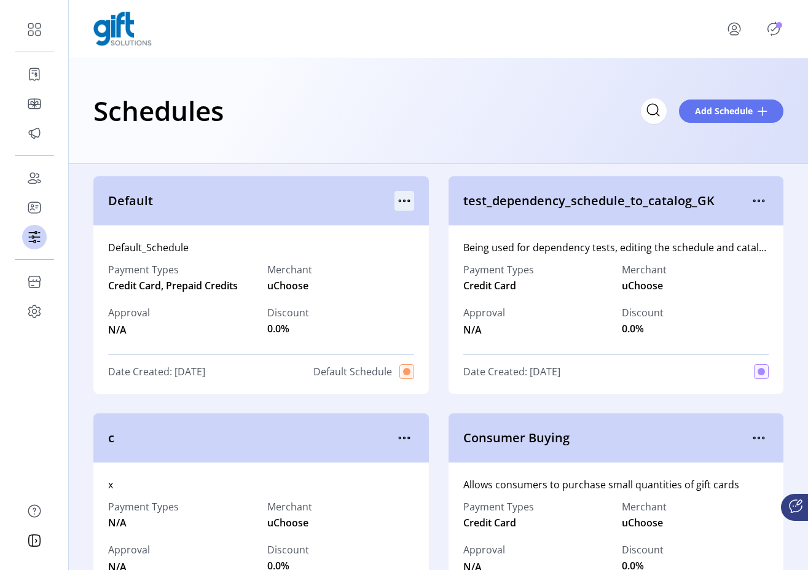
drag, startPoint x: 415, startPoint y: 196, endPoint x: 396, endPoint y: 196, distance: 19.7
click at [407, 196] on div "Default" at bounding box center [260, 200] width 335 height 49
click at [396, 196] on icon "menu" at bounding box center [404, 201] width 20 height 20
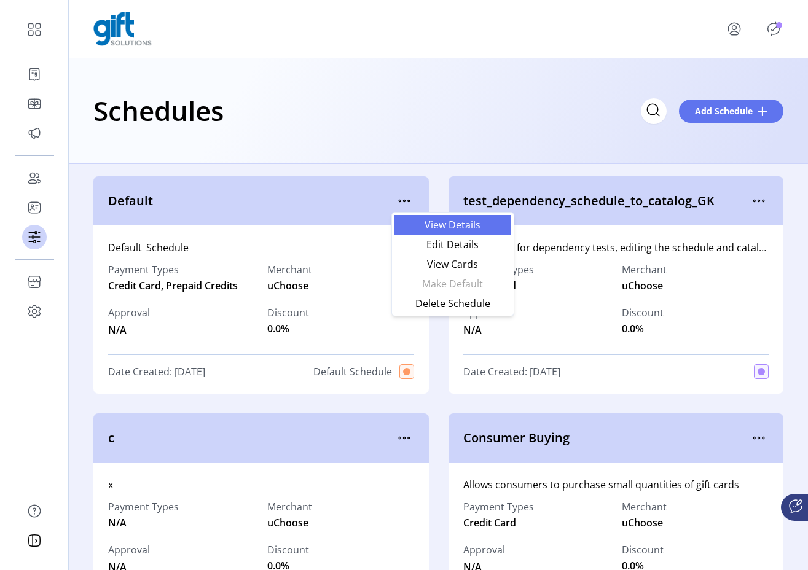
click at [416, 227] on span "View Details" at bounding box center [453, 225] width 102 height 10
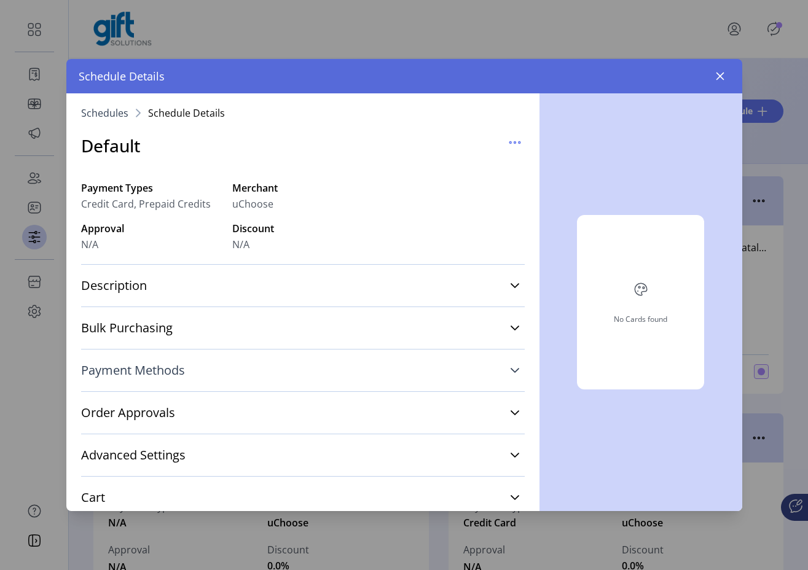
click at [281, 369] on link "Payment Methods" at bounding box center [302, 370] width 443 height 27
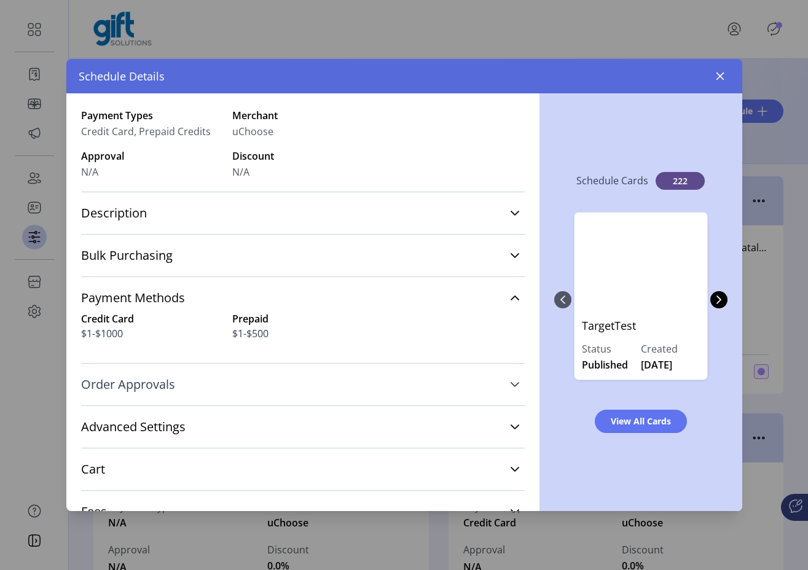
scroll to position [76, 0]
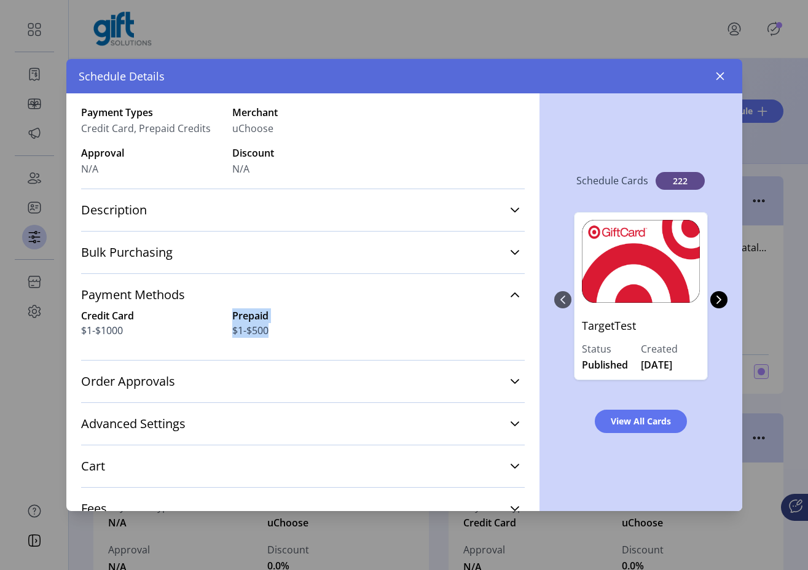
drag, startPoint x: 230, startPoint y: 314, endPoint x: 289, endPoint y: 337, distance: 63.0
click at [289, 337] on div "Prepaid $1-$500" at bounding box center [302, 322] width 141 height 29
click at [725, 75] on button "button" at bounding box center [720, 76] width 20 height 20
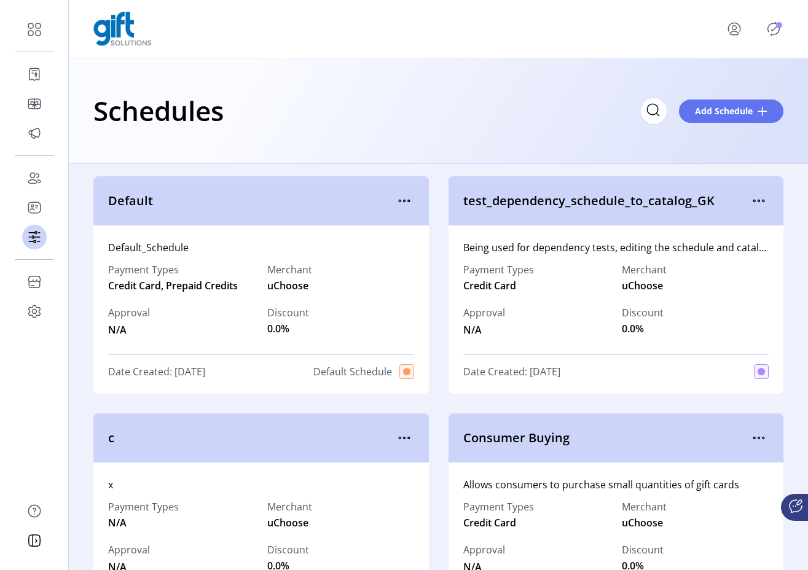
click at [320, 108] on div "Schedules Add Schedule" at bounding box center [438, 110] width 690 height 43
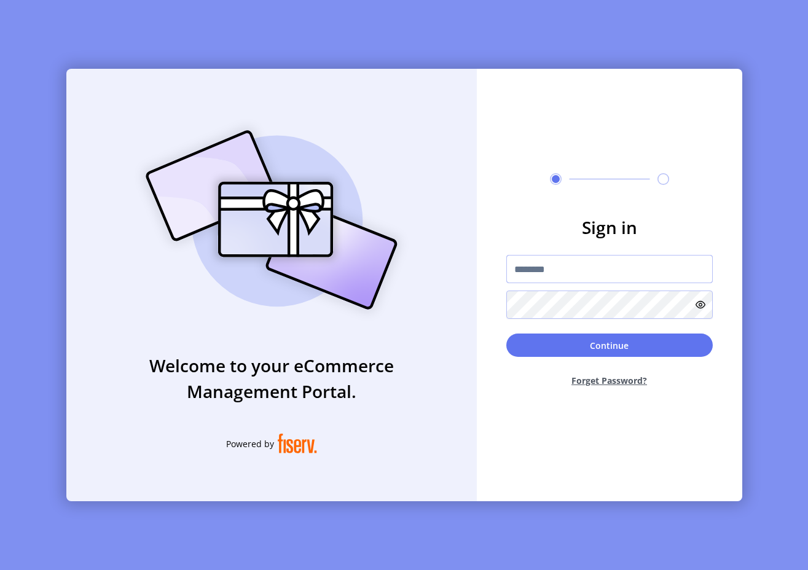
click at [549, 268] on input "text" at bounding box center [609, 269] width 206 height 28
paste input "**********"
type input "**********"
click at [573, 360] on div "Continue Forget Password?" at bounding box center [609, 365] width 206 height 63
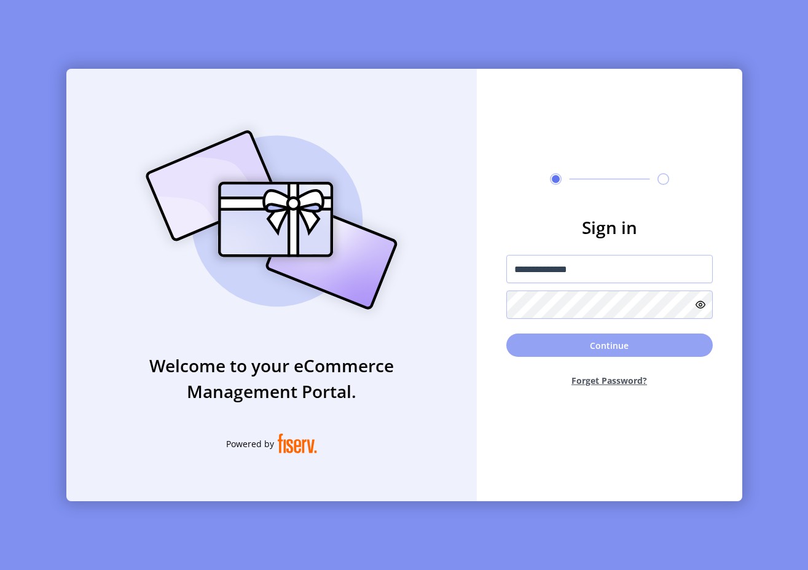
click at [574, 352] on button "Continue" at bounding box center [609, 345] width 206 height 23
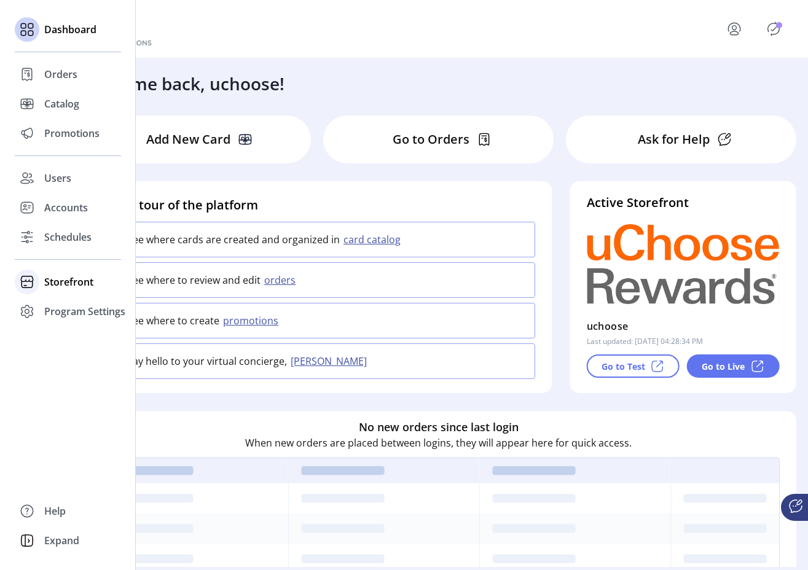
click at [24, 286] on icon at bounding box center [25, 286] width 2 height 0
click at [52, 329] on span "Styling" at bounding box center [59, 326] width 31 height 15
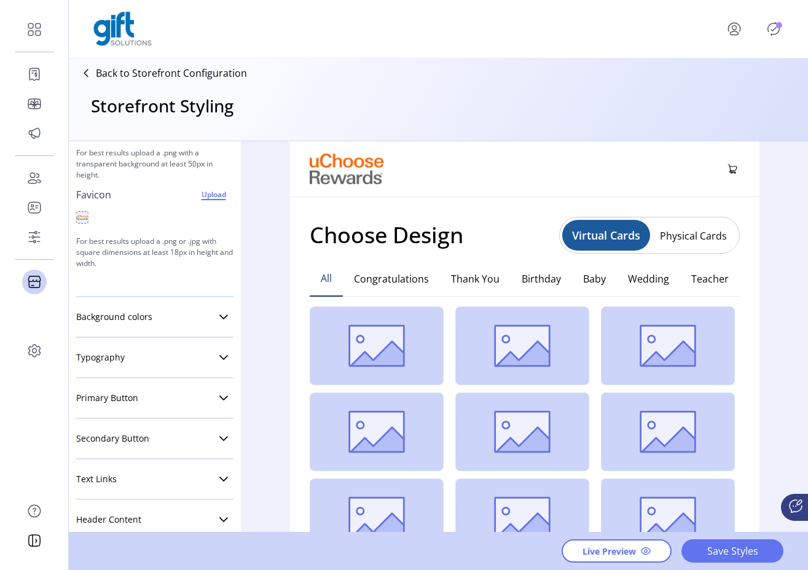
scroll to position [144, 0]
click at [219, 392] on icon at bounding box center [224, 396] width 10 height 10
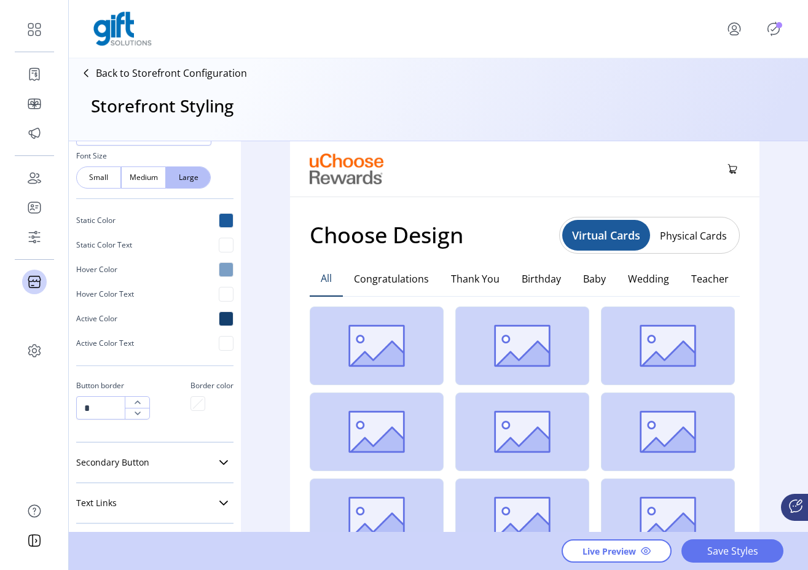
scroll to position [560, 0]
click at [193, 401] on hr at bounding box center [198, 403] width 10 height 10
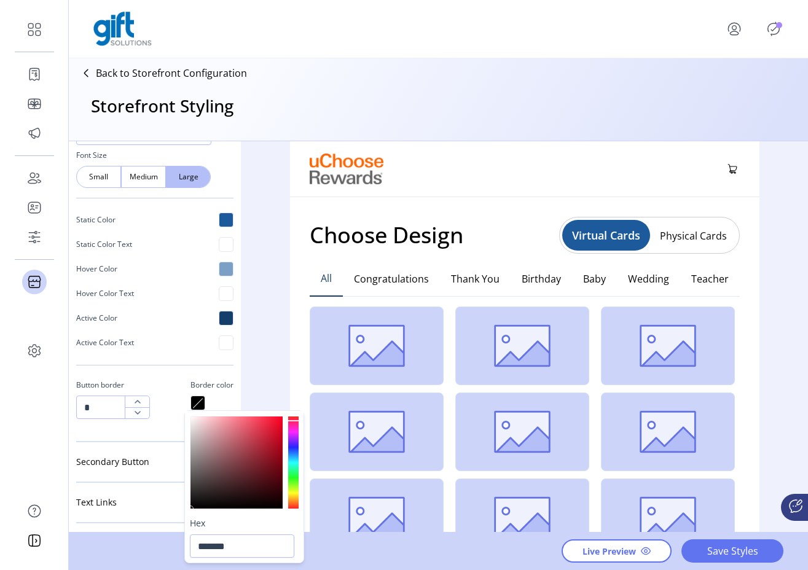
drag, startPoint x: 292, startPoint y: 420, endPoint x: 274, endPoint y: 428, distance: 20.3
click at [298, 418] on div at bounding box center [293, 462] width 10 height 92
type input "*******"
click at [271, 423] on div at bounding box center [236, 462] width 92 height 92
type input "*"
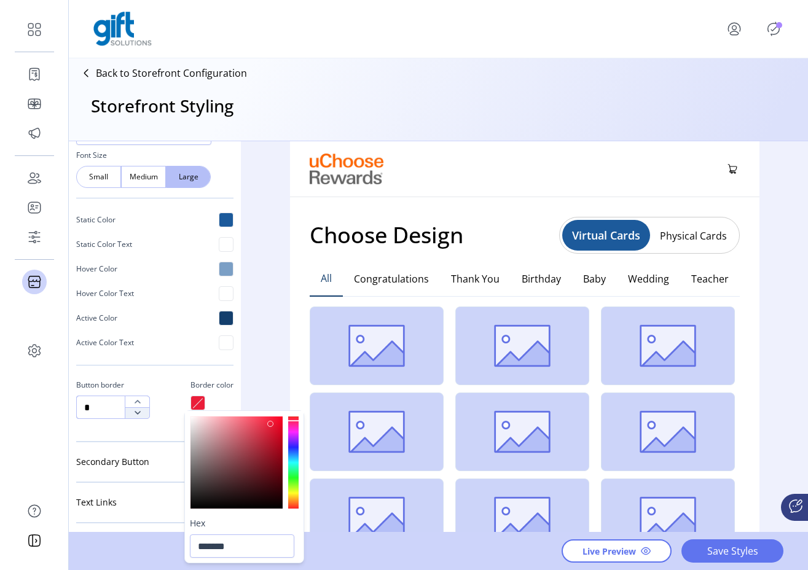
click at [141, 414] on icon "button" at bounding box center [138, 413] width 10 height 10
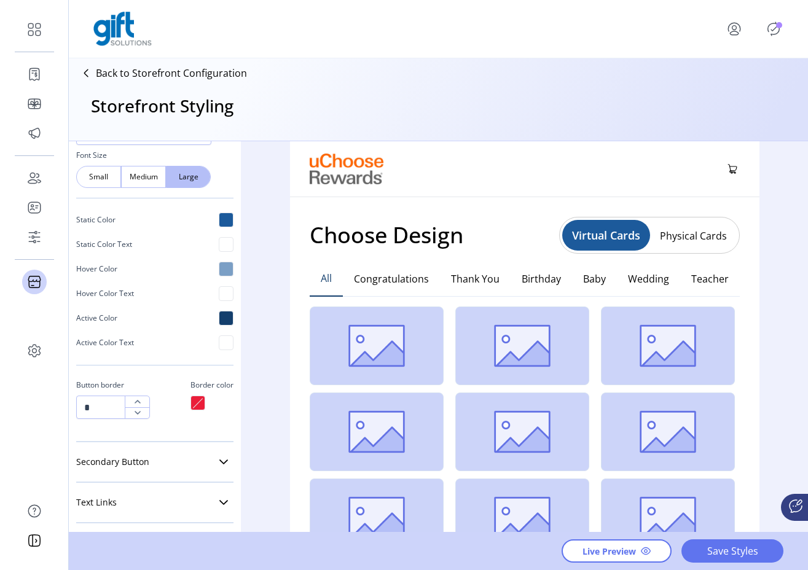
click at [172, 426] on div "Button Shape Square Round Pill Button Size Small Medium Large Font Open Sans Fo…" at bounding box center [154, 212] width 157 height 442
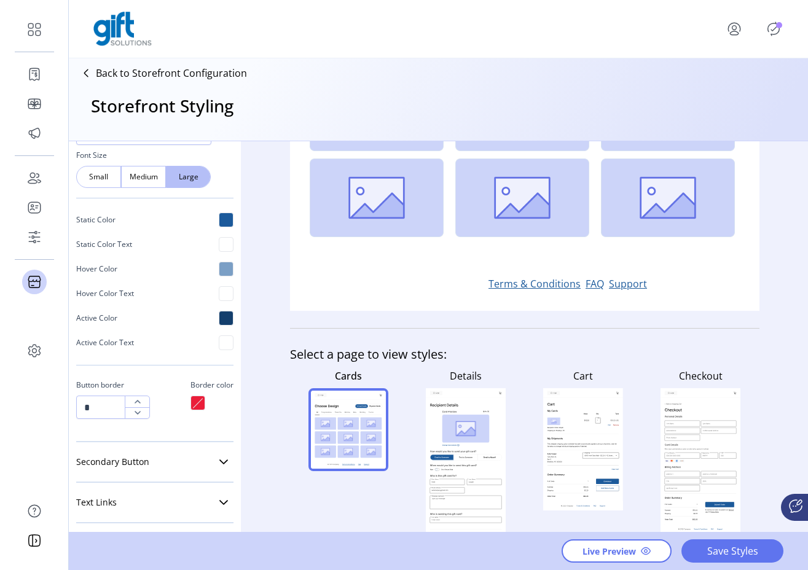
scroll to position [336, 0]
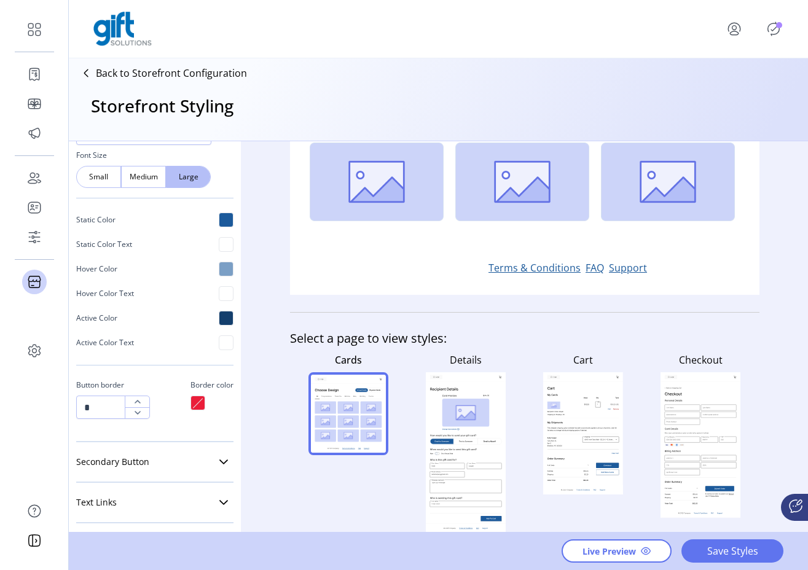
click at [195, 403] on div at bounding box center [197, 403] width 15 height 15
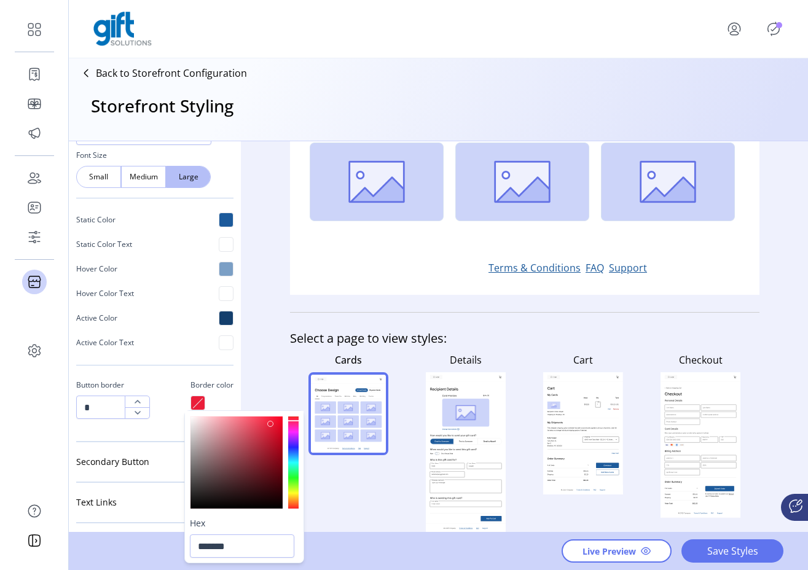
type input "*******"
click at [275, 437] on div at bounding box center [236, 462] width 92 height 92
click at [217, 402] on div at bounding box center [211, 403] width 43 height 15
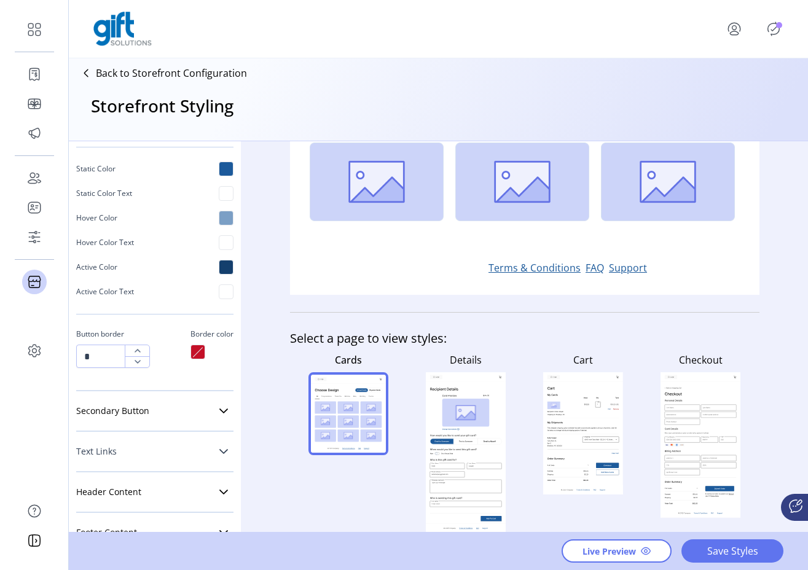
scroll to position [646, 0]
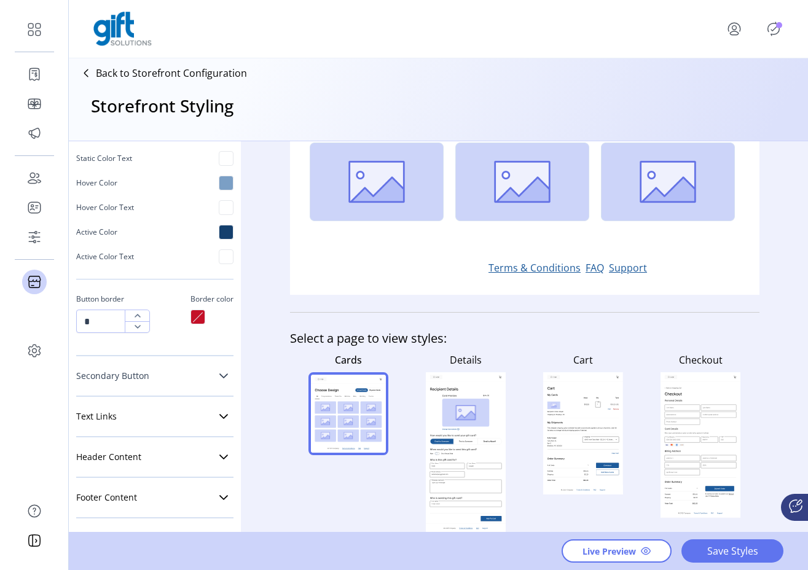
click at [219, 376] on icon at bounding box center [223, 375] width 9 height 5
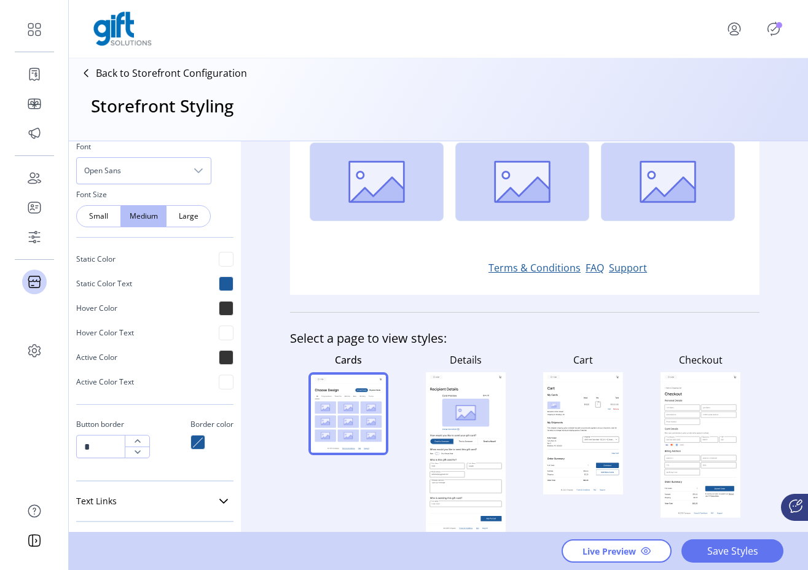
scroll to position [1083, 0]
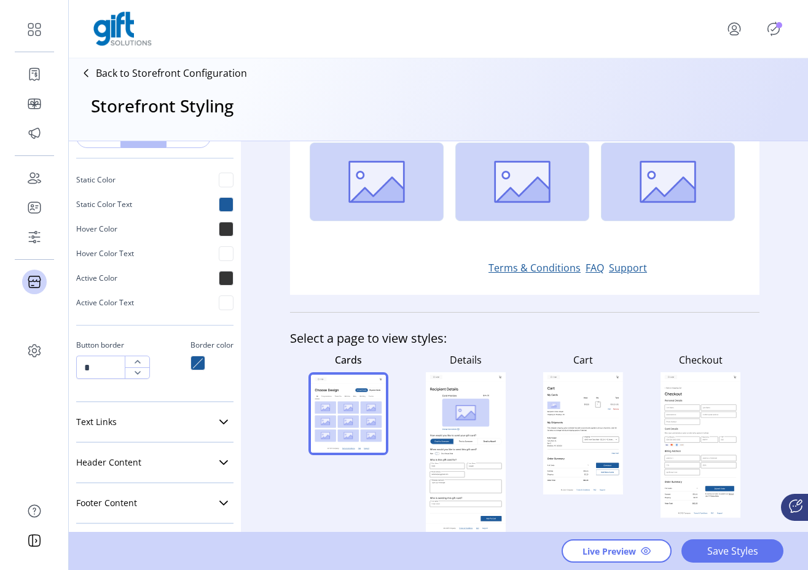
click at [193, 364] on div at bounding box center [197, 363] width 15 height 15
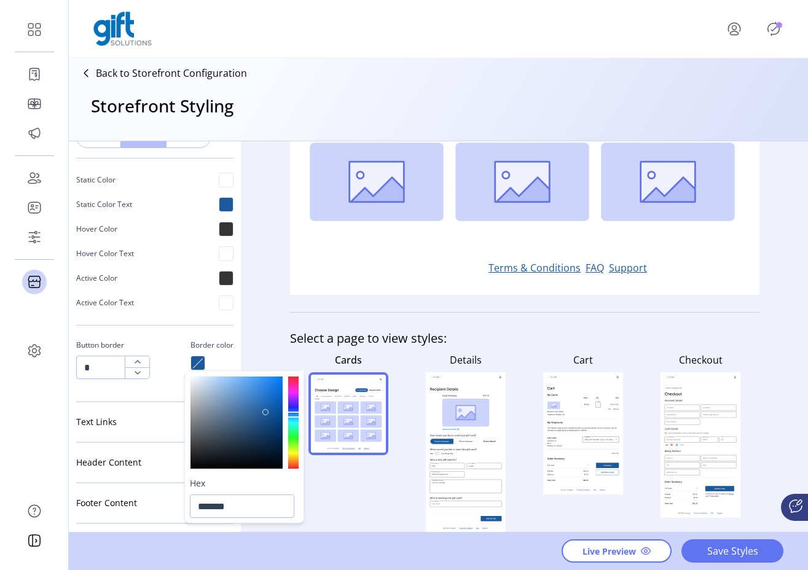
type input "*******"
click at [265, 381] on div at bounding box center [236, 423] width 92 height 92
click at [251, 344] on div "Styling Toolbar Brand Logo Upload For best results upload a .png with a transpa…" at bounding box center [438, 337] width 739 height 392
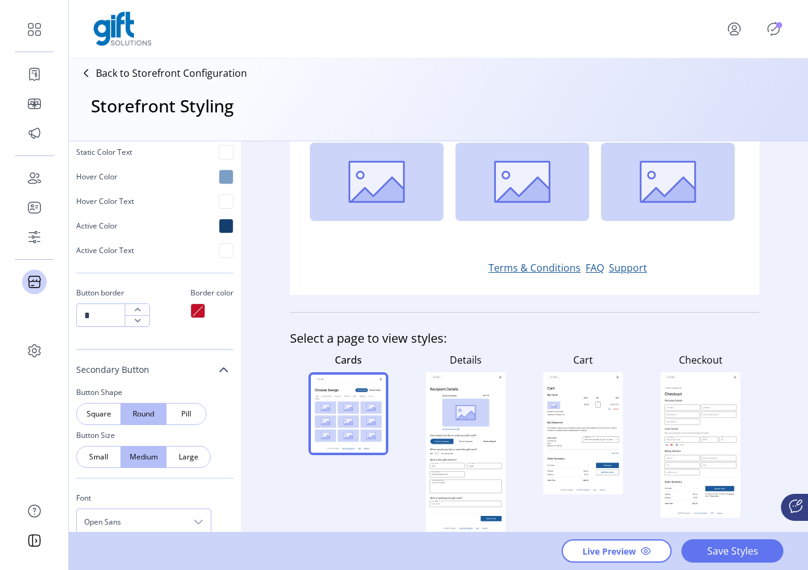
scroll to position [644, 0]
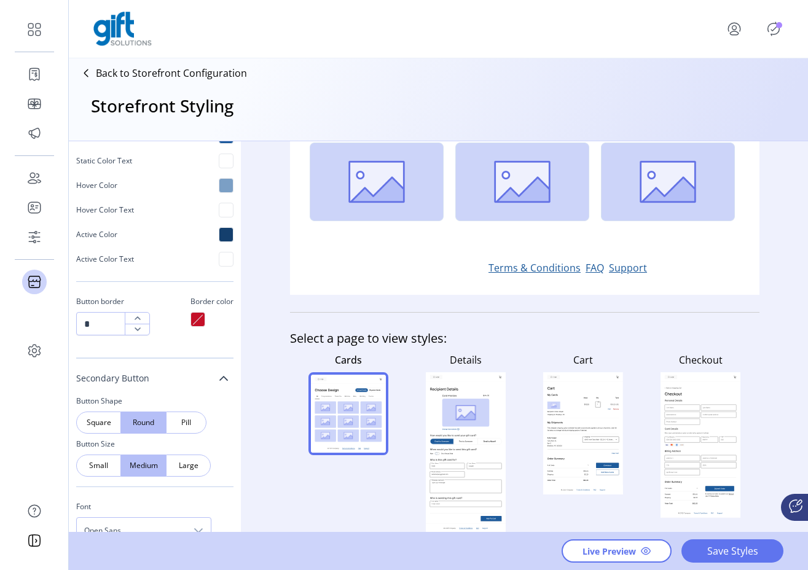
click at [195, 321] on div at bounding box center [197, 319] width 15 height 15
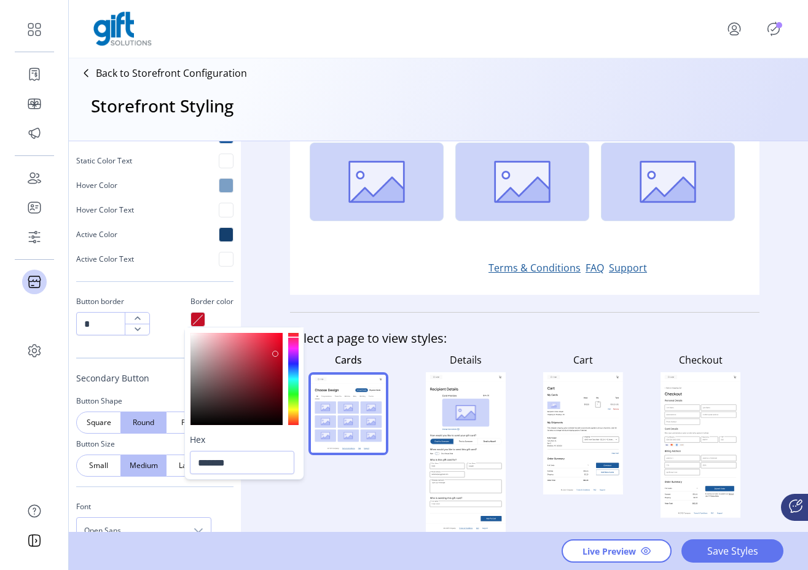
click at [132, 348] on div "Button Shape Square Round Pill Button Size Small Medium Large Font Open Sans Fo…" at bounding box center [154, 129] width 157 height 442
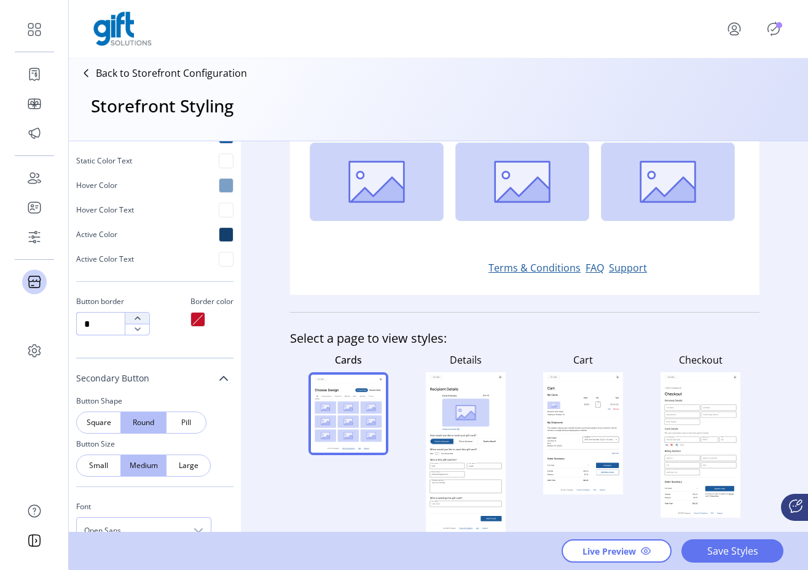
click at [139, 318] on icon "button" at bounding box center [138, 318] width 6 height 4
click at [140, 328] on icon "button" at bounding box center [138, 329] width 10 height 10
type input "*"
click at [140, 328] on icon "button" at bounding box center [138, 329] width 10 height 10
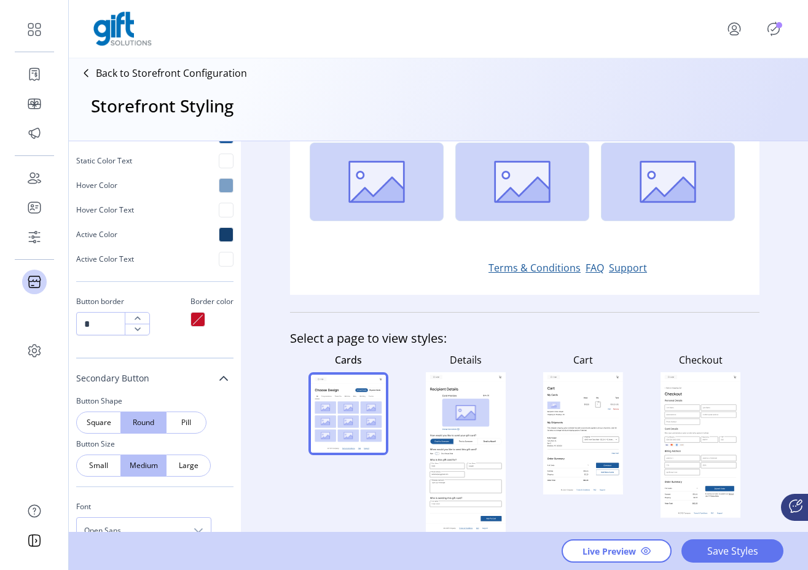
click at [184, 343] on div "Button Shape Square Round Pill Button Size Small Medium Large Font Open Sans Fo…" at bounding box center [154, 129] width 157 height 442
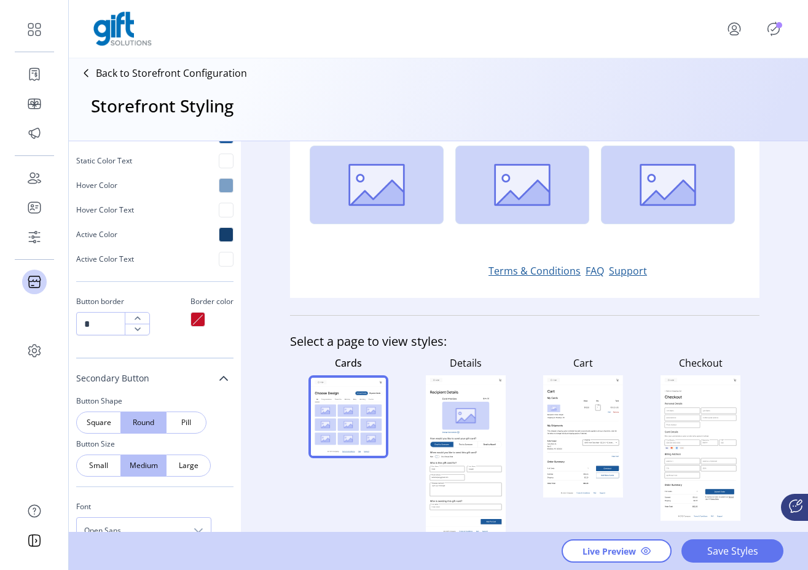
scroll to position [336, 0]
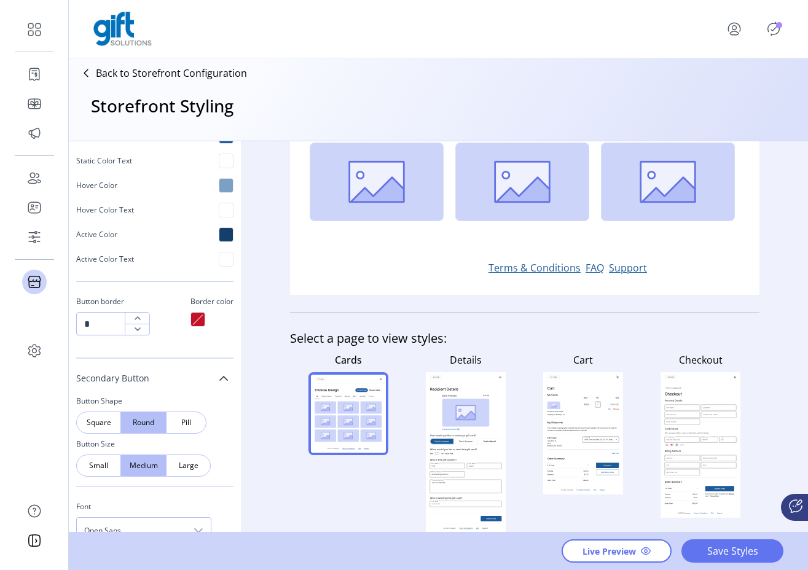
click at [477, 376] on rect at bounding box center [466, 452] width 80 height 161
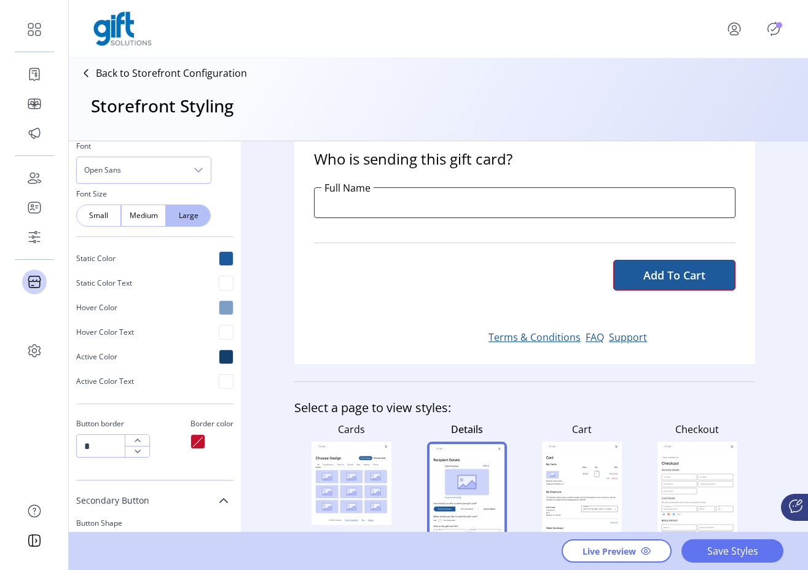
scroll to position [491, 0]
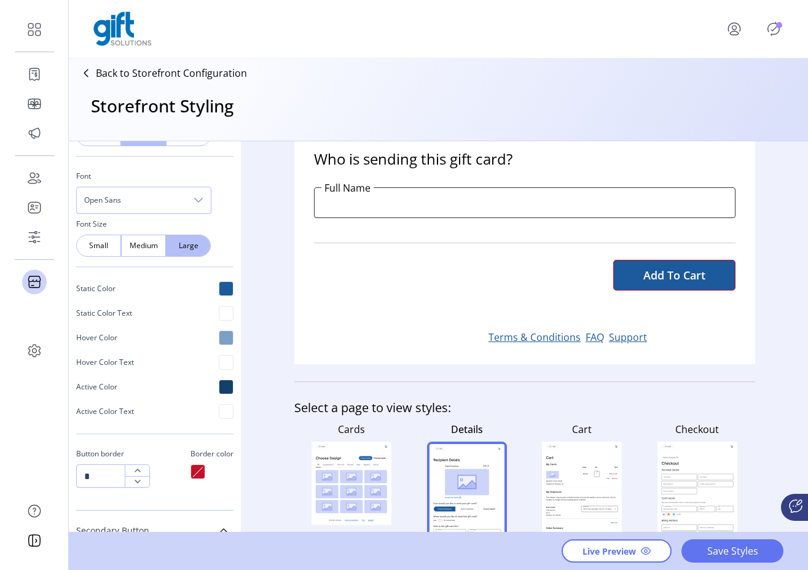
click at [219, 289] on div at bounding box center [226, 288] width 15 height 15
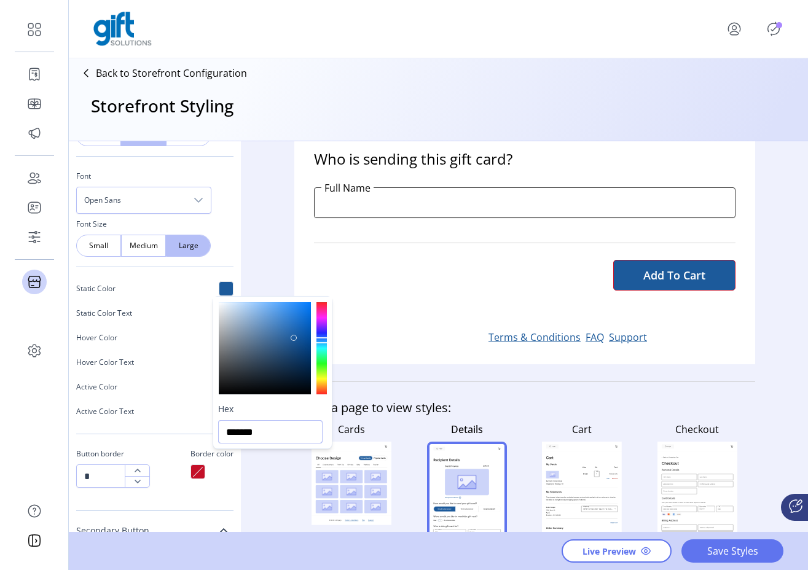
click at [286, 432] on input "*******" at bounding box center [270, 431] width 104 height 23
click at [287, 432] on input "*******" at bounding box center [270, 431] width 104 height 23
drag, startPoint x: 166, startPoint y: 503, endPoint x: 180, endPoint y: 487, distance: 21.3
click at [166, 503] on div "Primary Button Button Shape Square Round Pill Button Size Small Medium Large Fo…" at bounding box center [154, 269] width 157 height 483
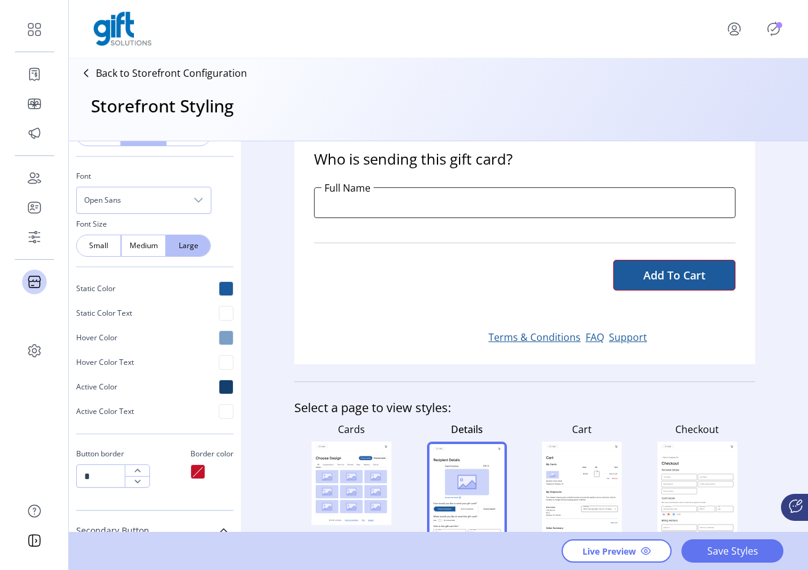
click at [191, 475] on div at bounding box center [197, 471] width 15 height 15
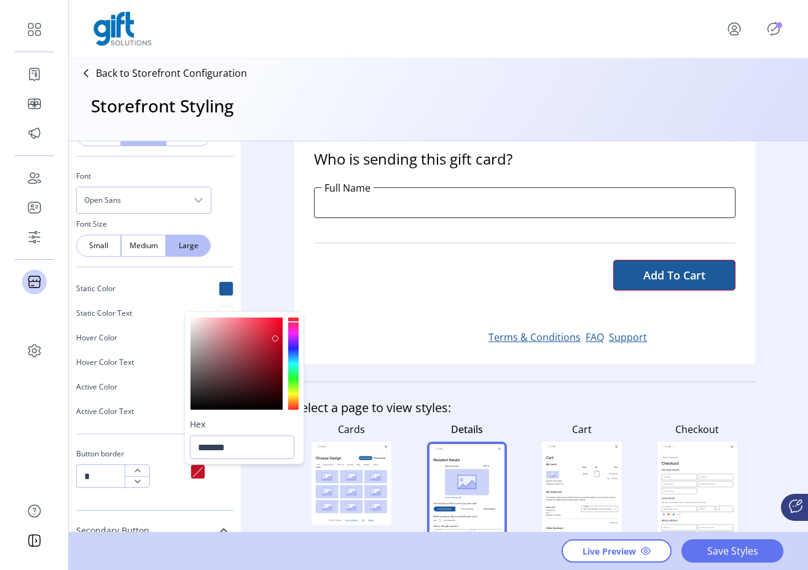
click at [247, 460] on div "*******" at bounding box center [244, 447] width 119 height 33
click at [251, 451] on input "*******" at bounding box center [242, 446] width 104 height 23
paste input "text"
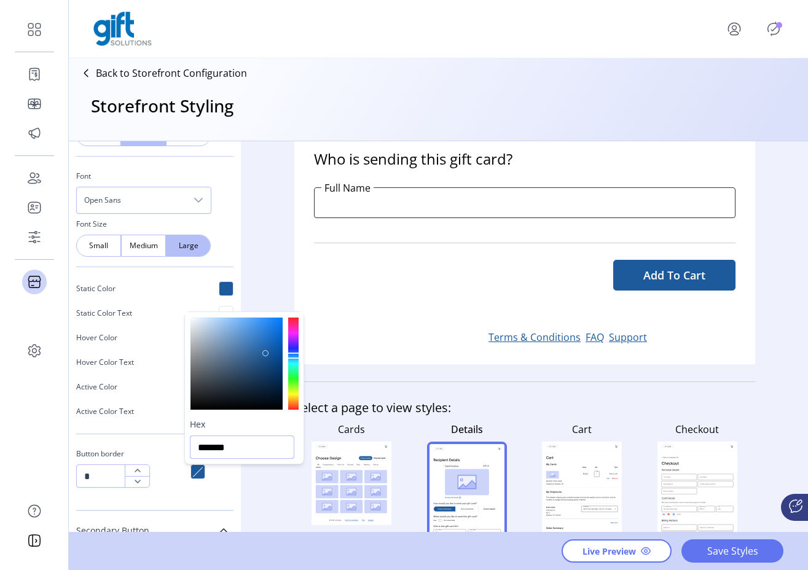
type input "*******"
click at [222, 491] on div "Button Shape Square Round Pill Button Size Small Medium Large Font Open Sans Fo…" at bounding box center [154, 281] width 157 height 442
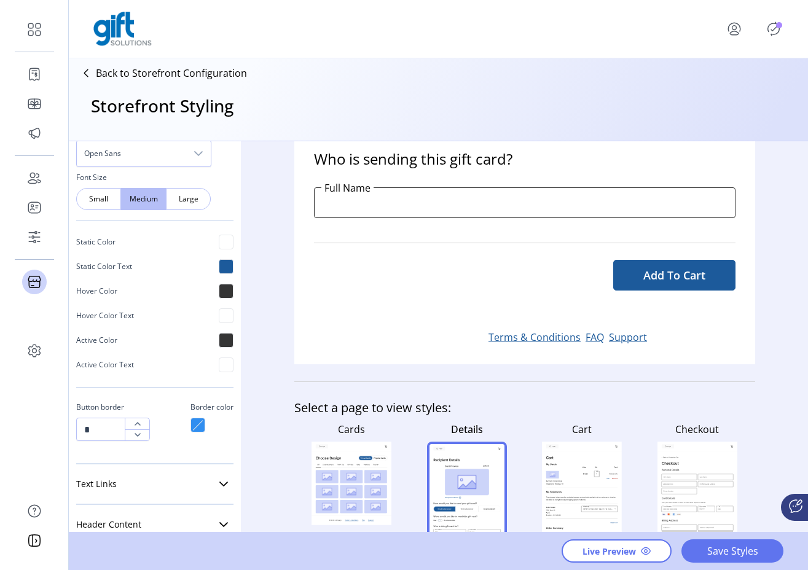
scroll to position [1002, 0]
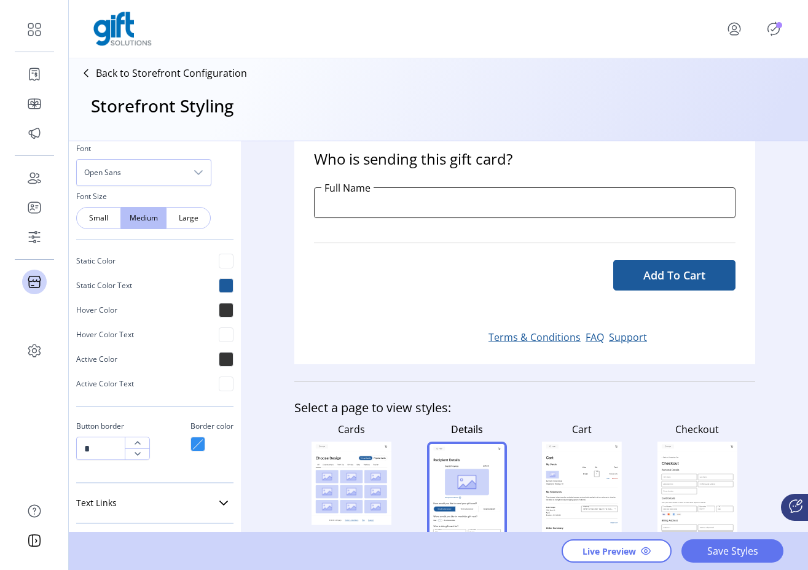
click at [220, 261] on div at bounding box center [226, 261] width 15 height 15
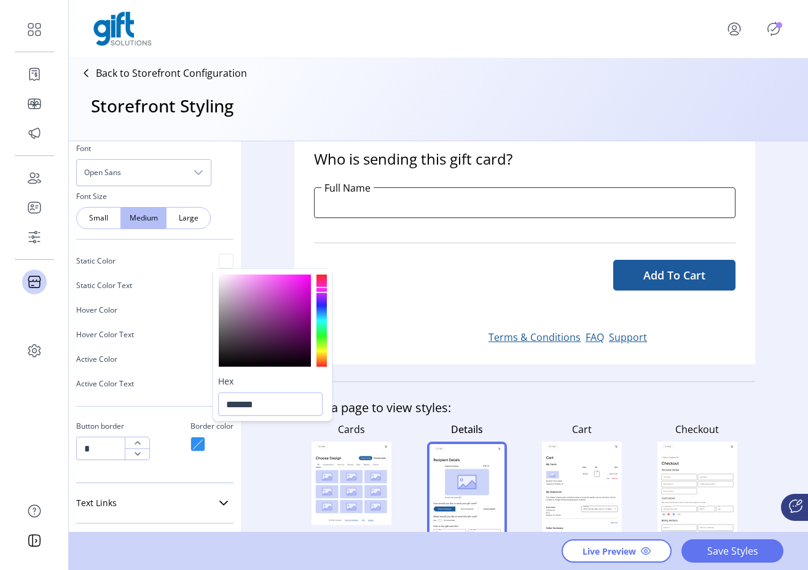
click at [192, 445] on div at bounding box center [197, 444] width 15 height 15
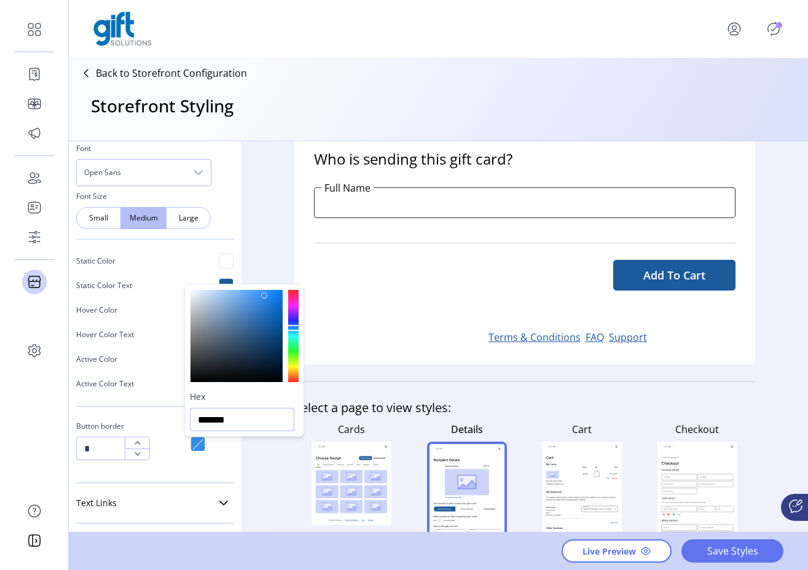
click at [239, 418] on input "*******" at bounding box center [242, 419] width 104 height 23
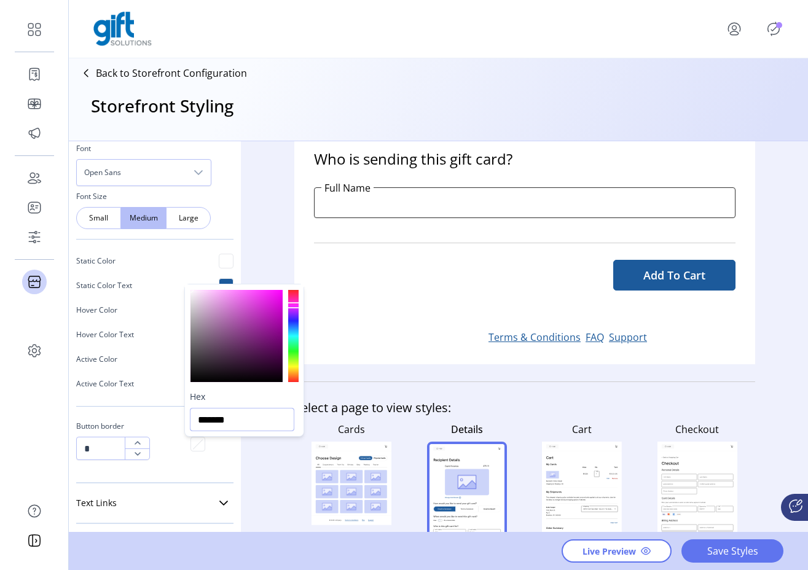
type input "*******"
click at [191, 469] on div "Button Shape Square Round Pill Button Size Small Medium Large Font Open Sans Fo…" at bounding box center [154, 254] width 157 height 442
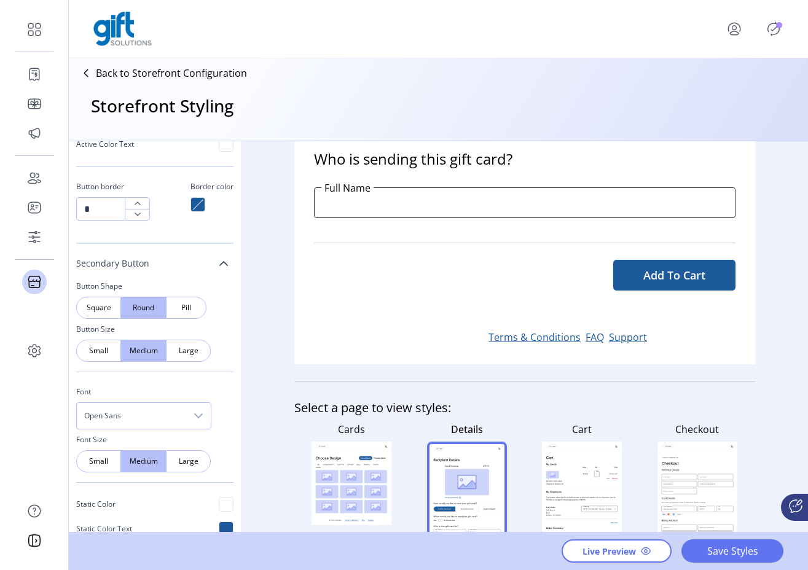
scroll to position [757, 0]
click at [219, 264] on icon at bounding box center [224, 265] width 10 height 10
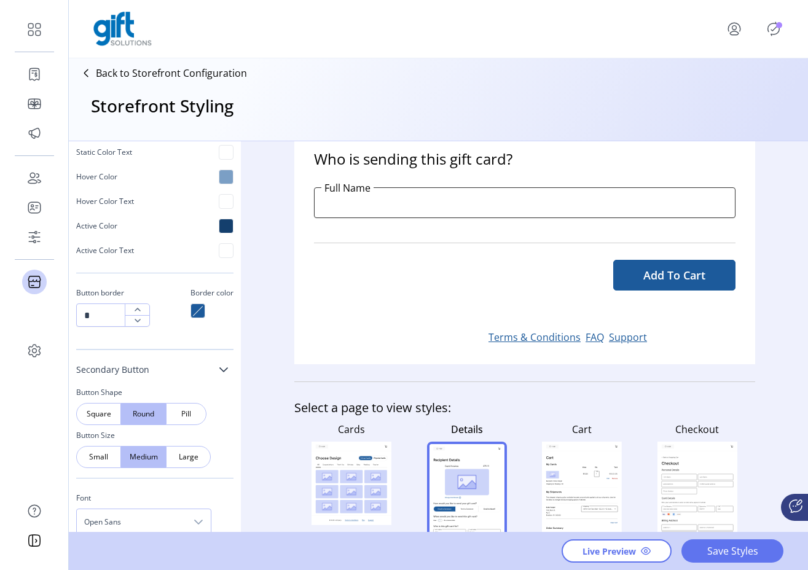
scroll to position [646, 0]
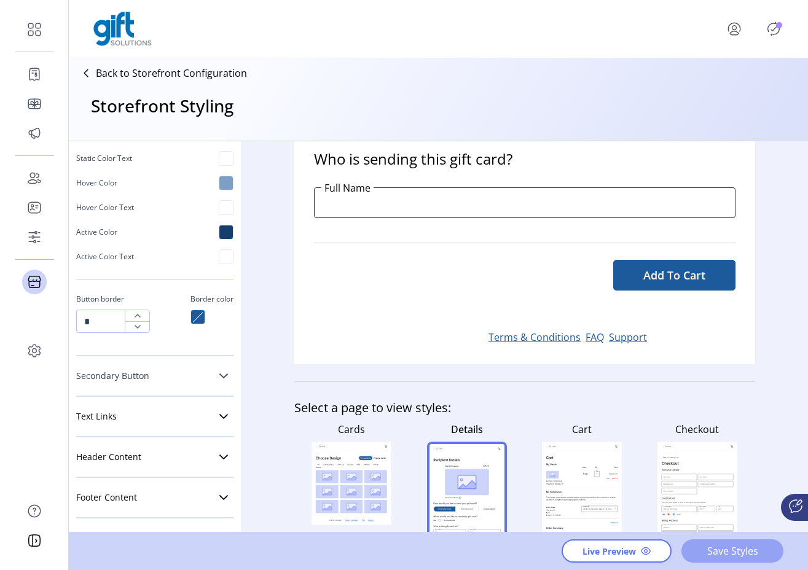
click at [733, 556] on span "Save Styles" at bounding box center [732, 551] width 70 height 15
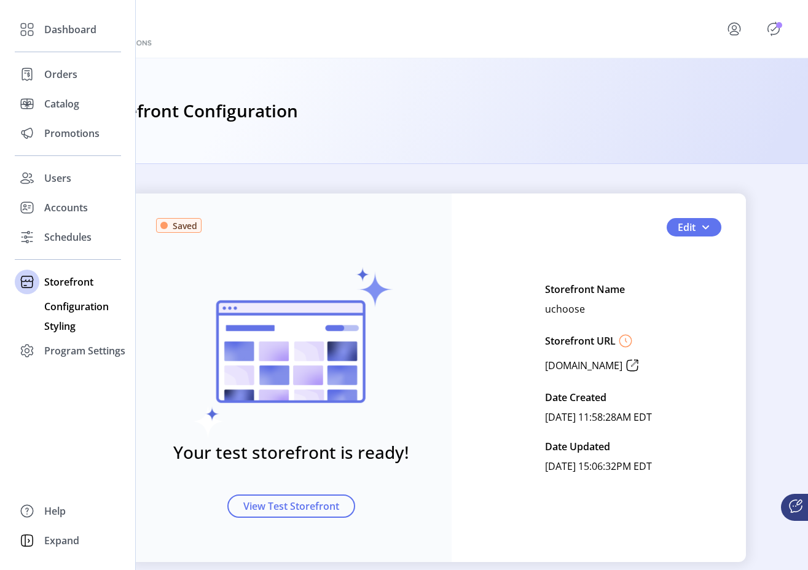
click at [49, 326] on span "Styling" at bounding box center [59, 326] width 31 height 15
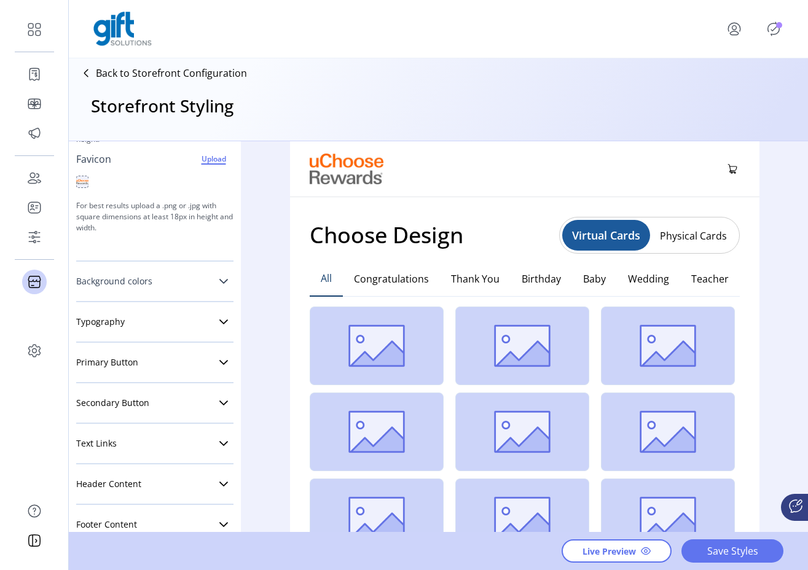
scroll to position [192, 0]
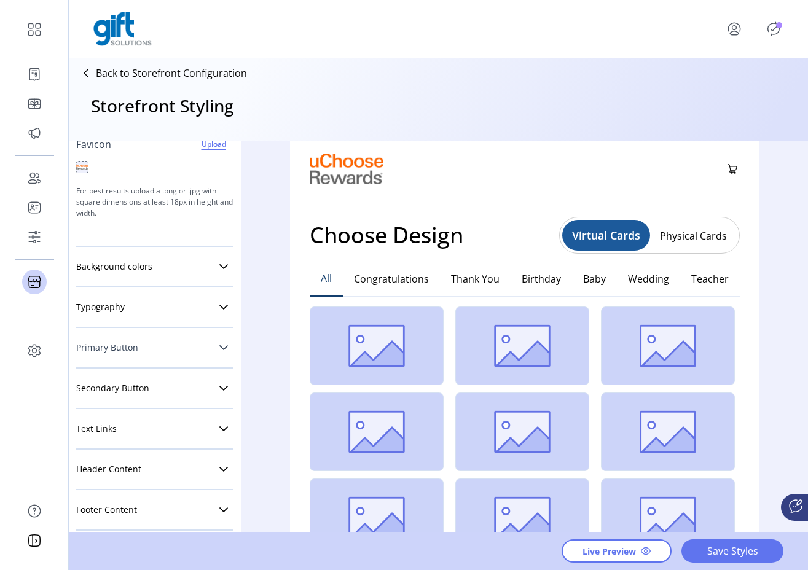
click at [219, 343] on icon at bounding box center [224, 348] width 10 height 10
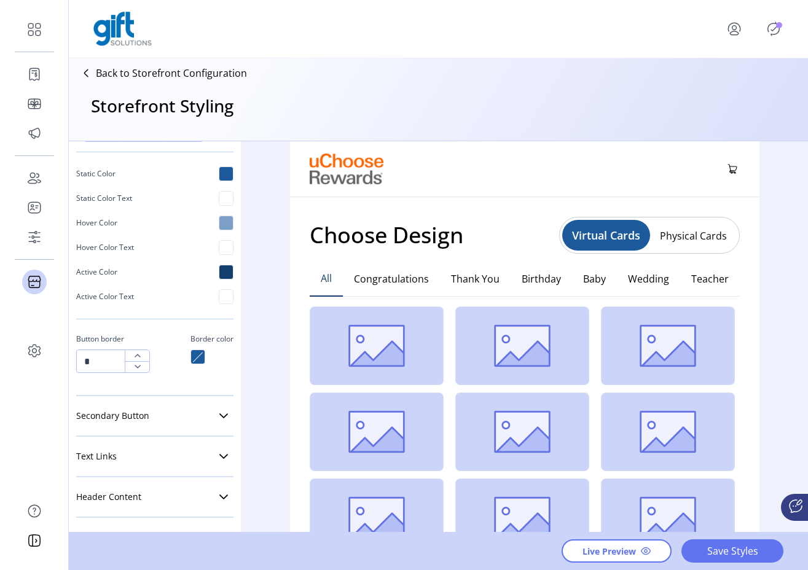
scroll to position [609, 0]
type input "*"
click at [136, 362] on icon "button" at bounding box center [138, 364] width 10 height 10
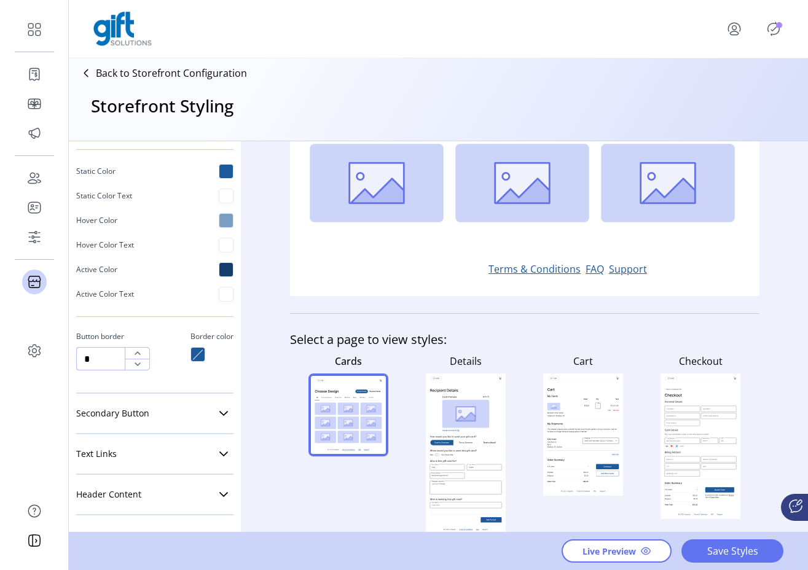
scroll to position [336, 0]
click at [463, 407] on rect at bounding box center [465, 413] width 47 height 28
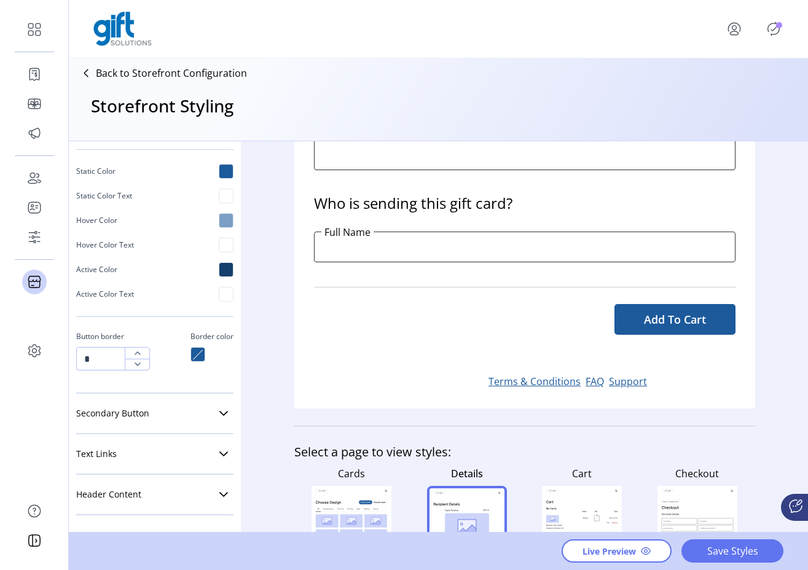
scroll to position [668, 0]
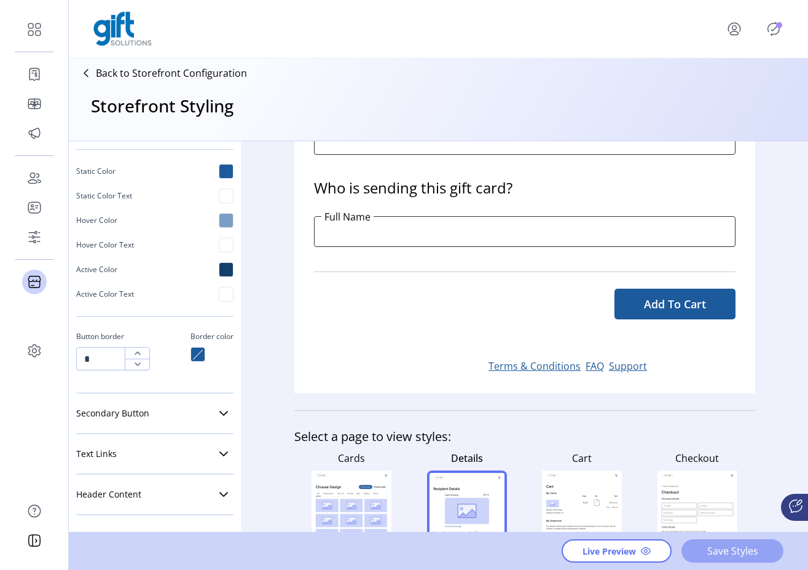
click at [717, 544] on span "Save Styles" at bounding box center [732, 551] width 70 height 15
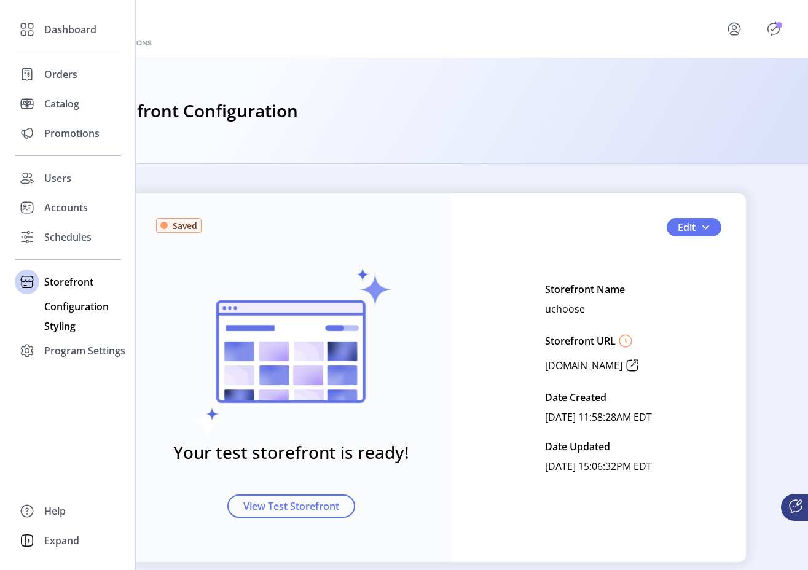
click at [58, 324] on span "Styling" at bounding box center [59, 326] width 31 height 15
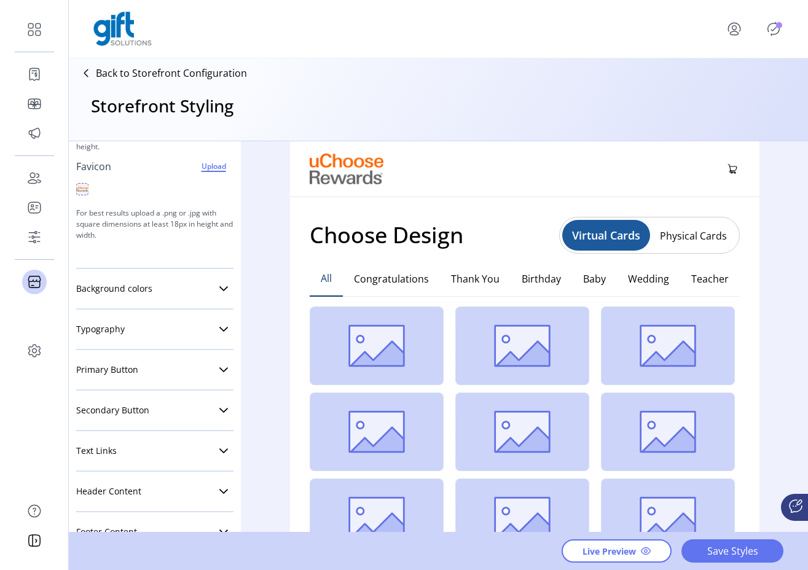
scroll to position [173, 0]
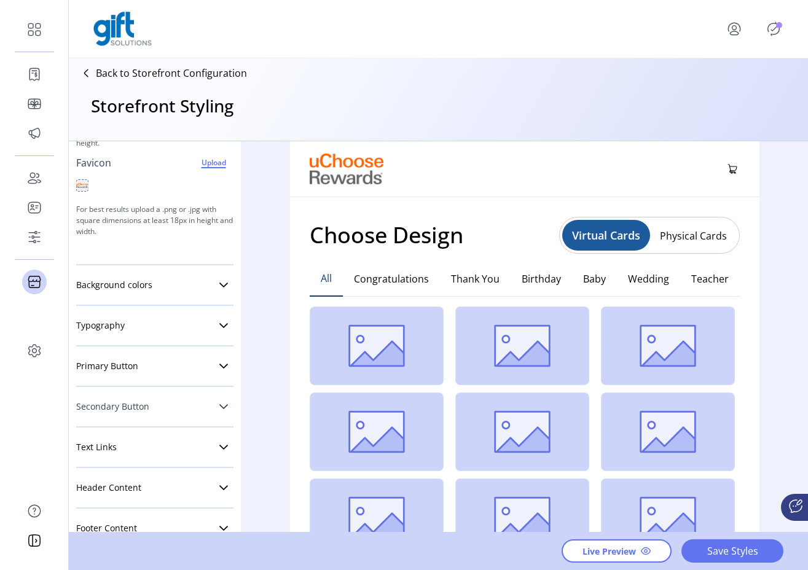
click at [221, 406] on icon at bounding box center [224, 407] width 10 height 10
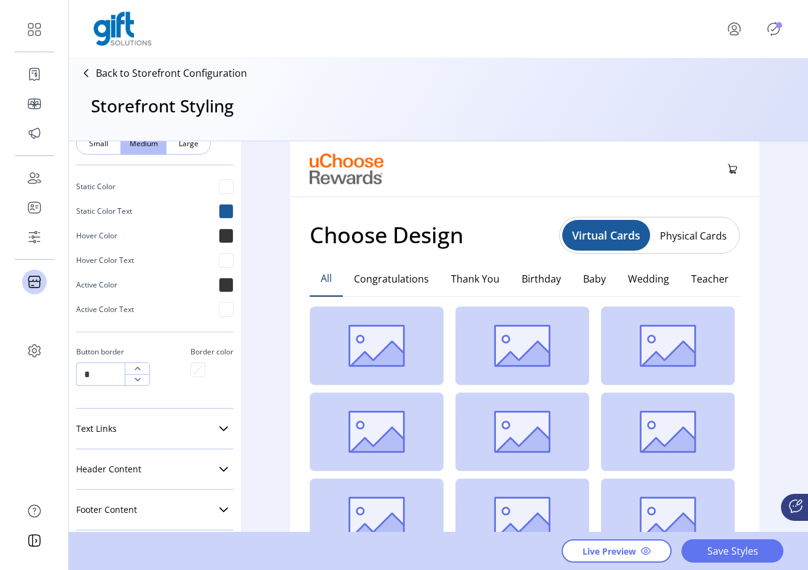
scroll to position [646, 0]
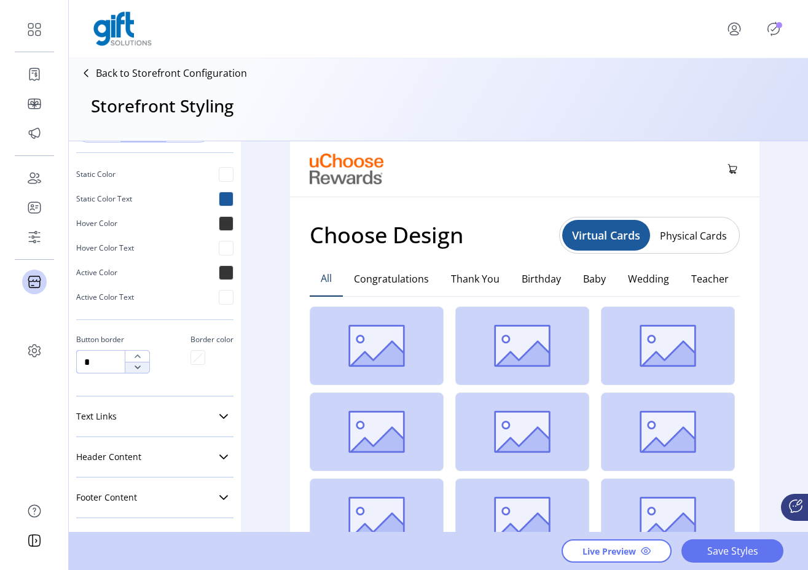
type input "*"
click at [138, 369] on icon "button" at bounding box center [138, 367] width 6 height 4
click at [193, 357] on hr at bounding box center [198, 358] width 10 height 10
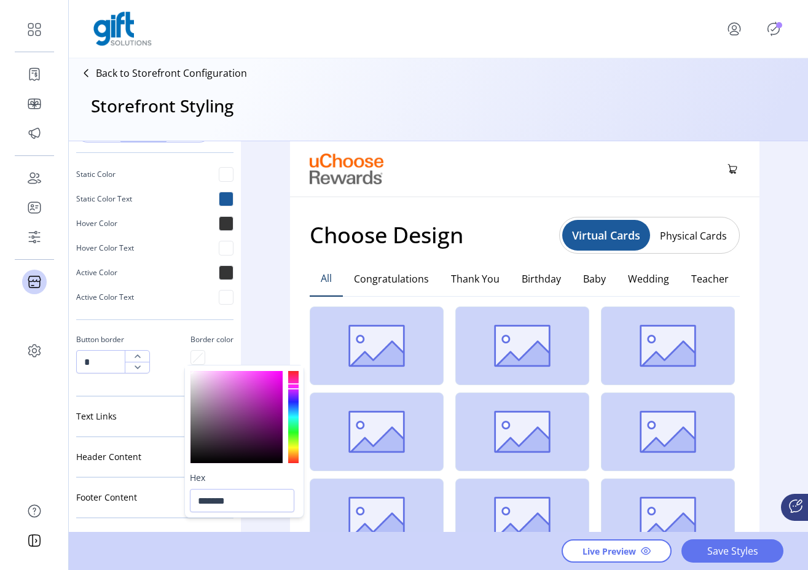
click at [164, 365] on div "Button border * Border color" at bounding box center [154, 351] width 157 height 44
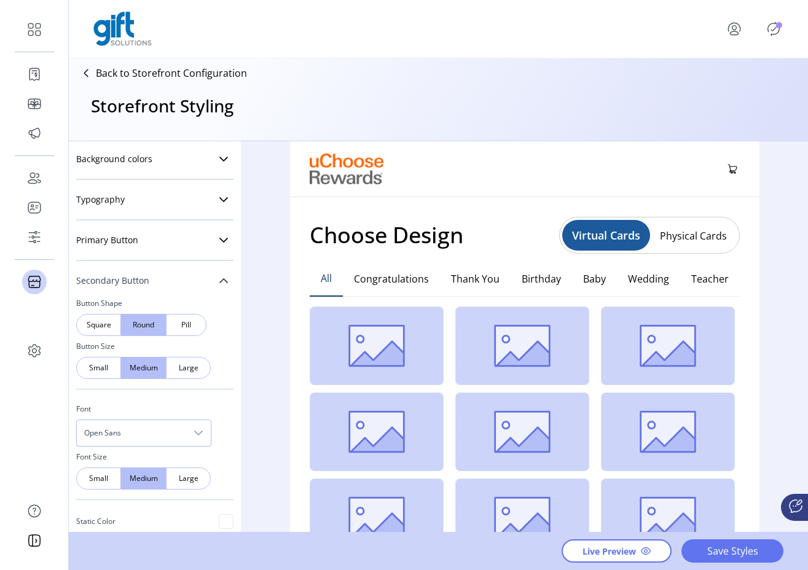
scroll to position [272, 0]
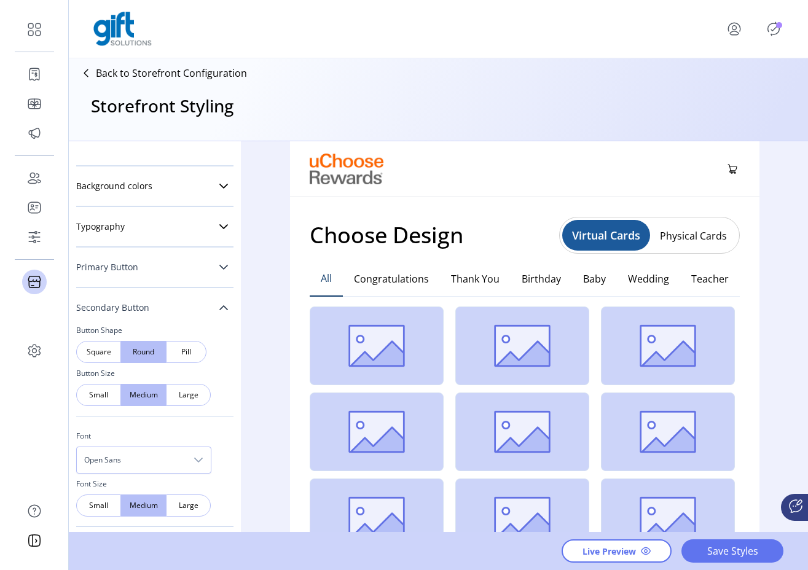
click at [219, 268] on icon at bounding box center [224, 267] width 10 height 10
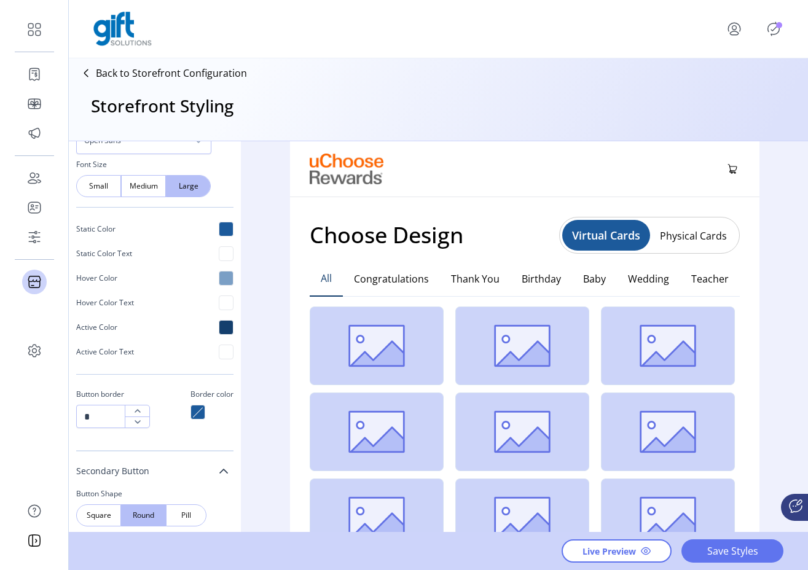
scroll to position [555, 0]
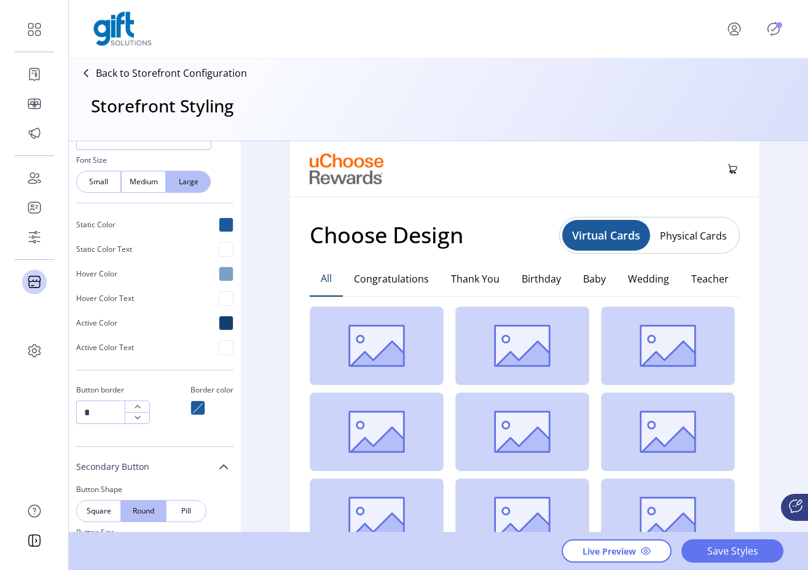
click at [190, 409] on div at bounding box center [197, 407] width 15 height 15
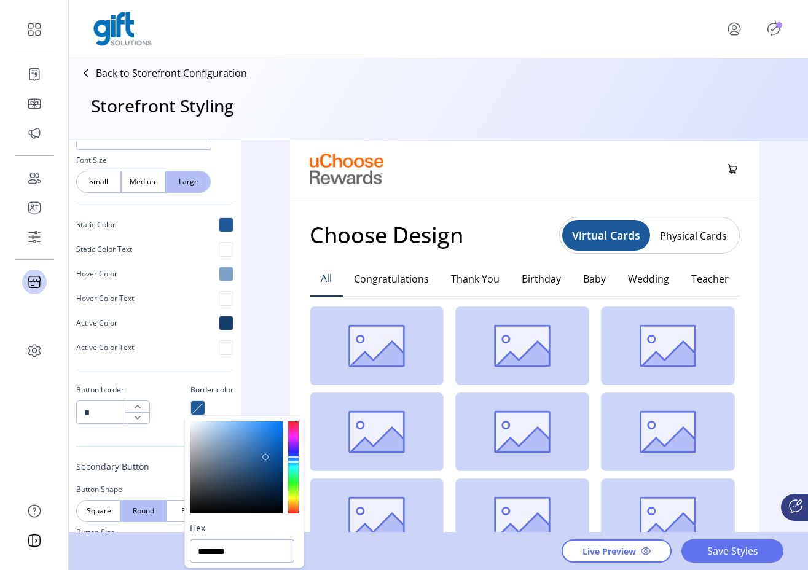
click at [249, 550] on input "*******" at bounding box center [242, 550] width 104 height 23
click at [248, 550] on input "*******" at bounding box center [242, 550] width 104 height 23
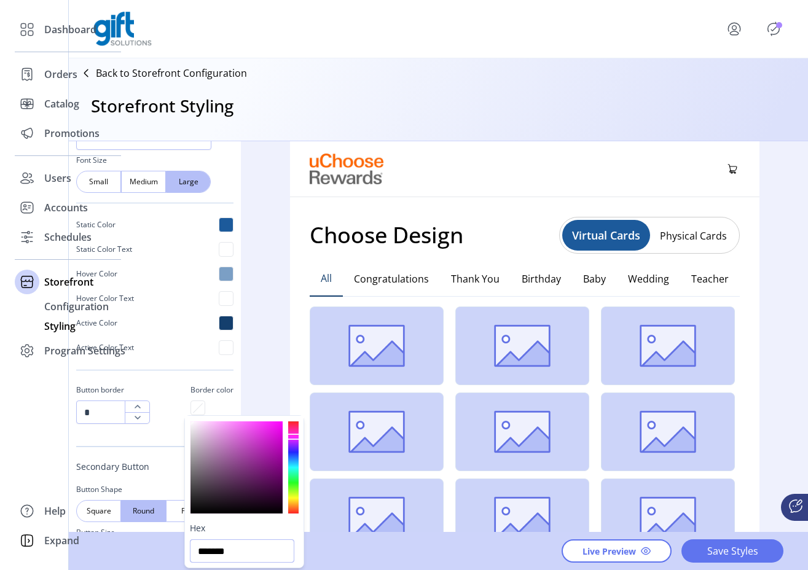
type input "*******"
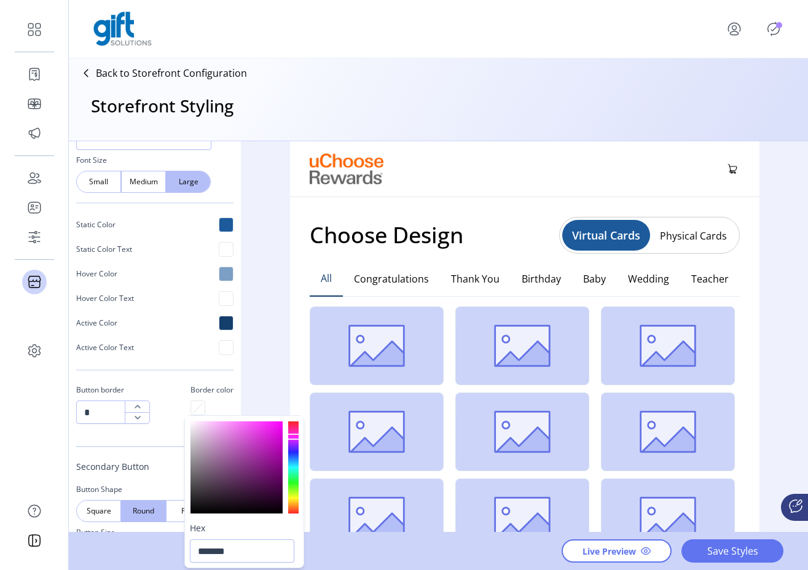
click at [156, 438] on div "Button Shape Square Round Pill Button Size Small Medium Large Font Open Sans Fo…" at bounding box center [154, 217] width 157 height 442
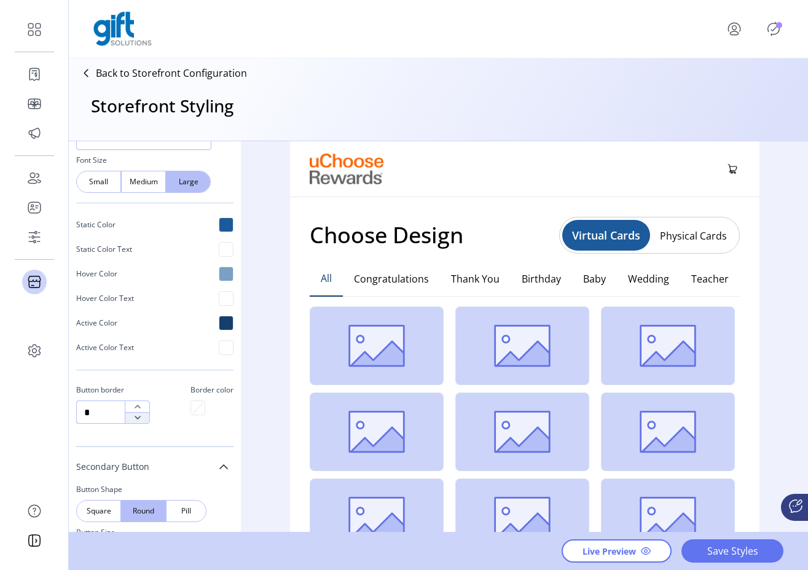
click at [136, 417] on icon "button" at bounding box center [138, 418] width 6 height 4
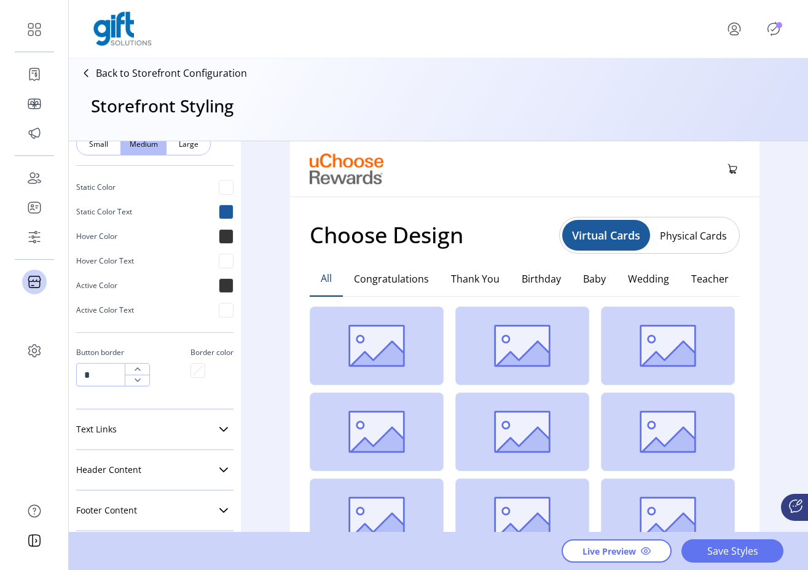
scroll to position [1088, 0]
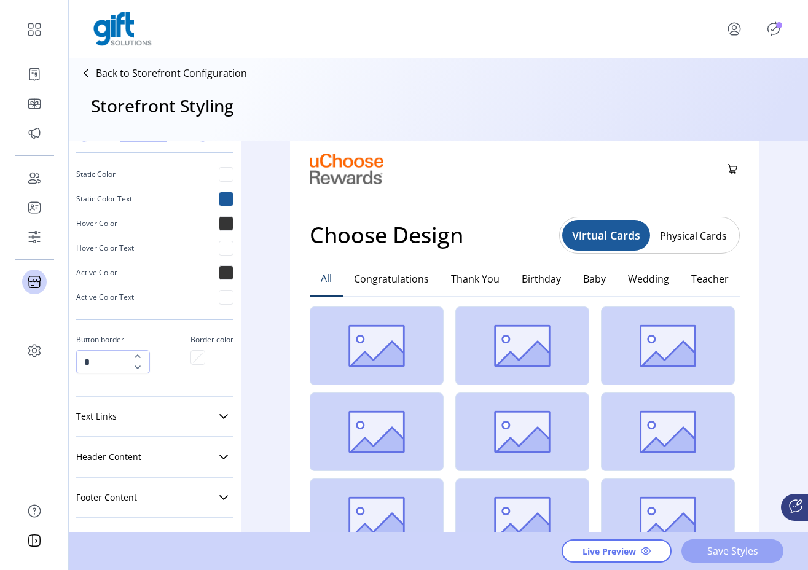
click at [730, 554] on span "Save Styles" at bounding box center [732, 551] width 70 height 15
